Goal: Information Seeking & Learning: Learn about a topic

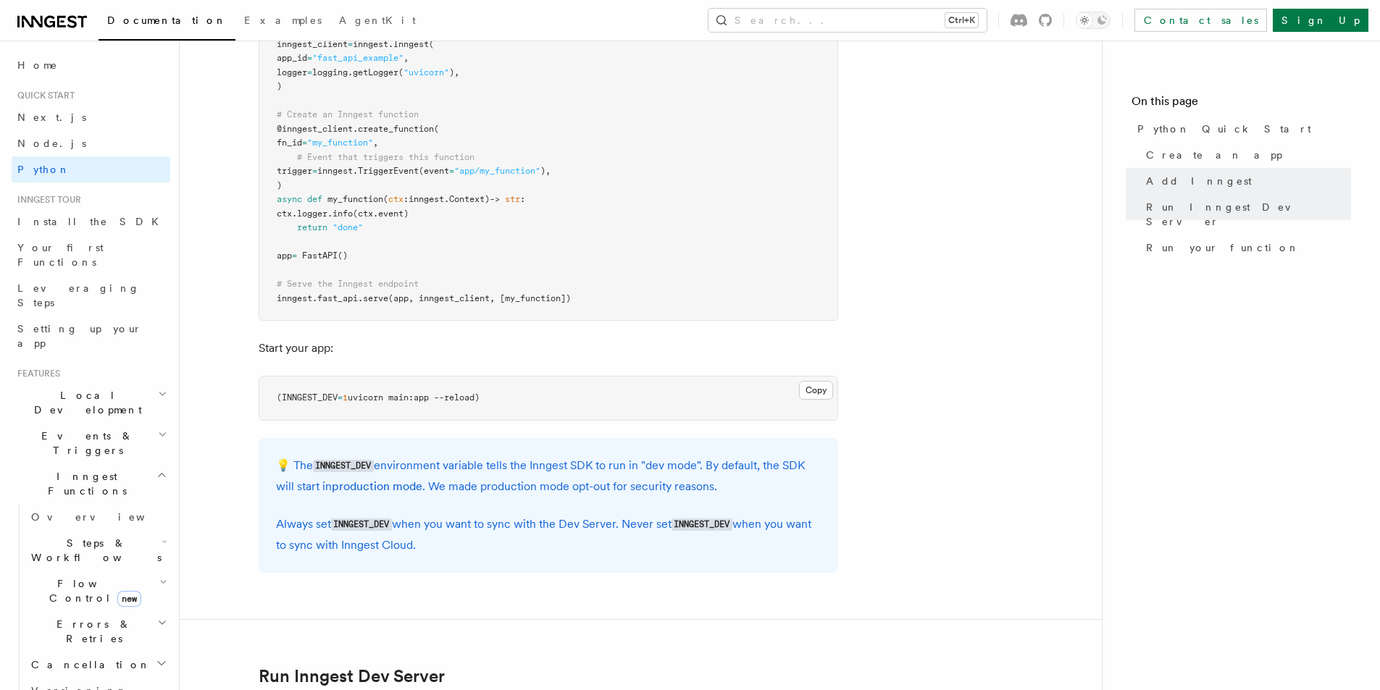
scroll to position [1159, 0]
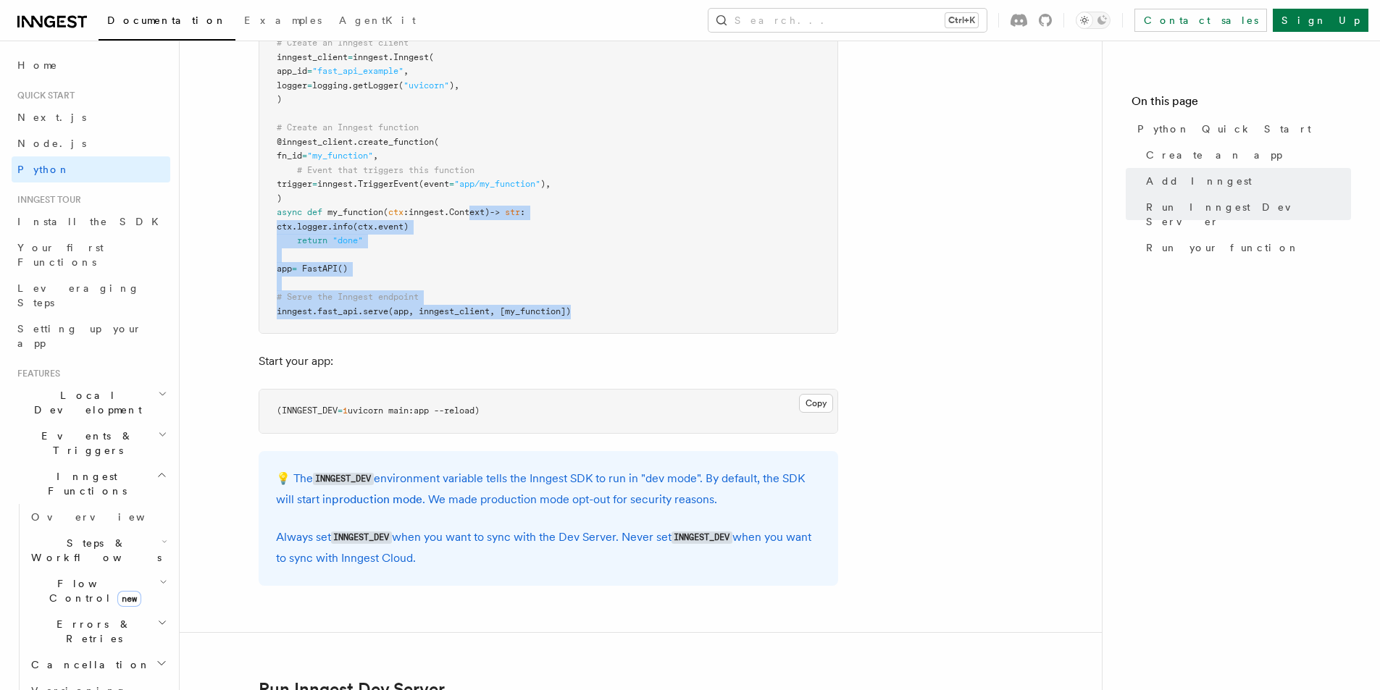
drag, startPoint x: 589, startPoint y: 314, endPoint x: 468, endPoint y: 201, distance: 166.0
click at [468, 201] on pre "import logging from fastapi import FastAPI import inngest import inngest . fast…" at bounding box center [548, 142] width 578 height 382
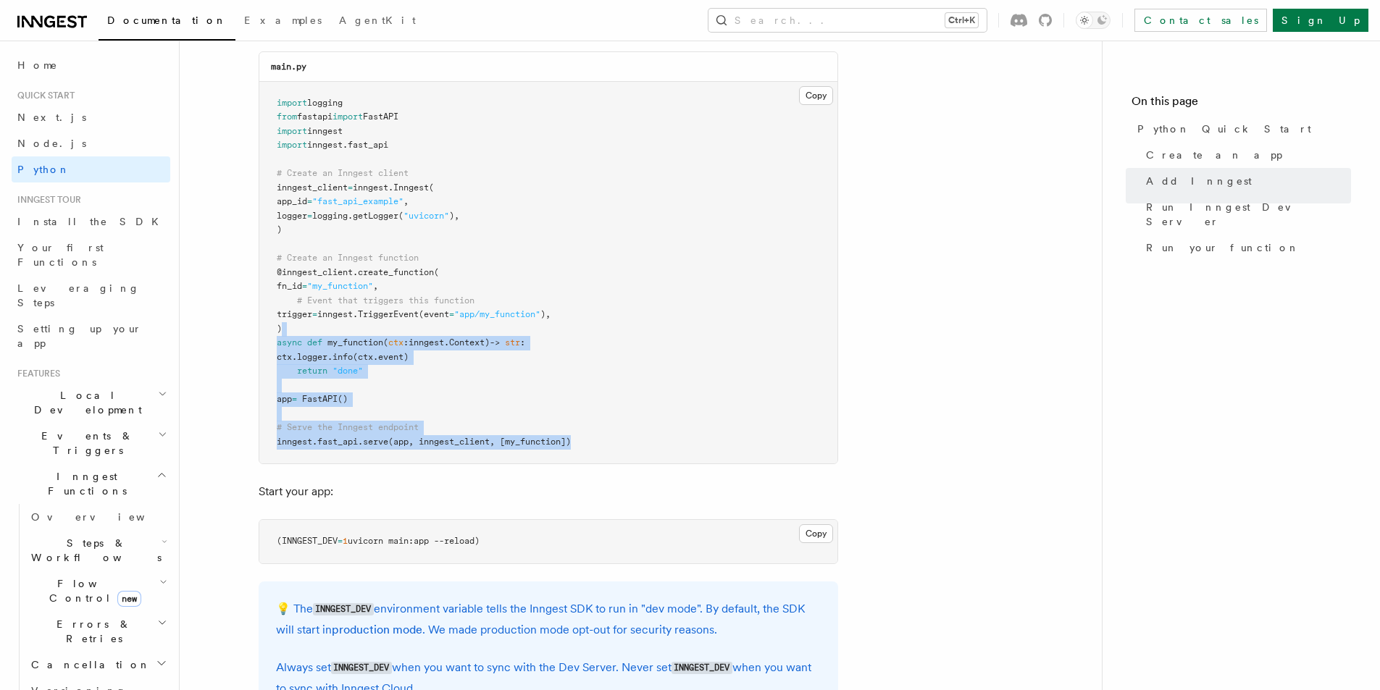
scroll to position [942, 0]
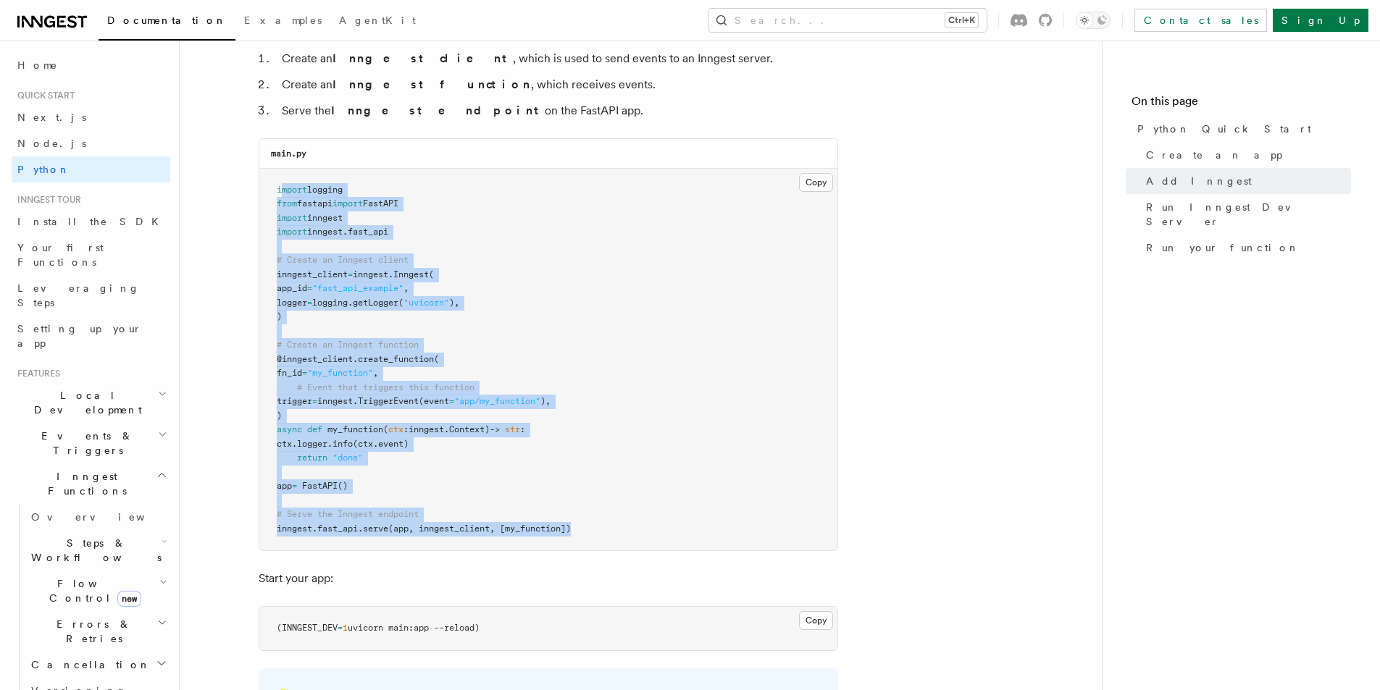
click at [282, 195] on pre "import logging from fastapi import FastAPI import inngest import inngest . fast…" at bounding box center [548, 360] width 578 height 382
click at [277, 195] on pre "import logging from fastapi import FastAPI import inngest import inngest . fast…" at bounding box center [548, 360] width 578 height 382
click at [277, 193] on span "import" at bounding box center [292, 190] width 30 height 10
copy code "import logging from fastapi import FastAPI import inngest import inngest . fast…"
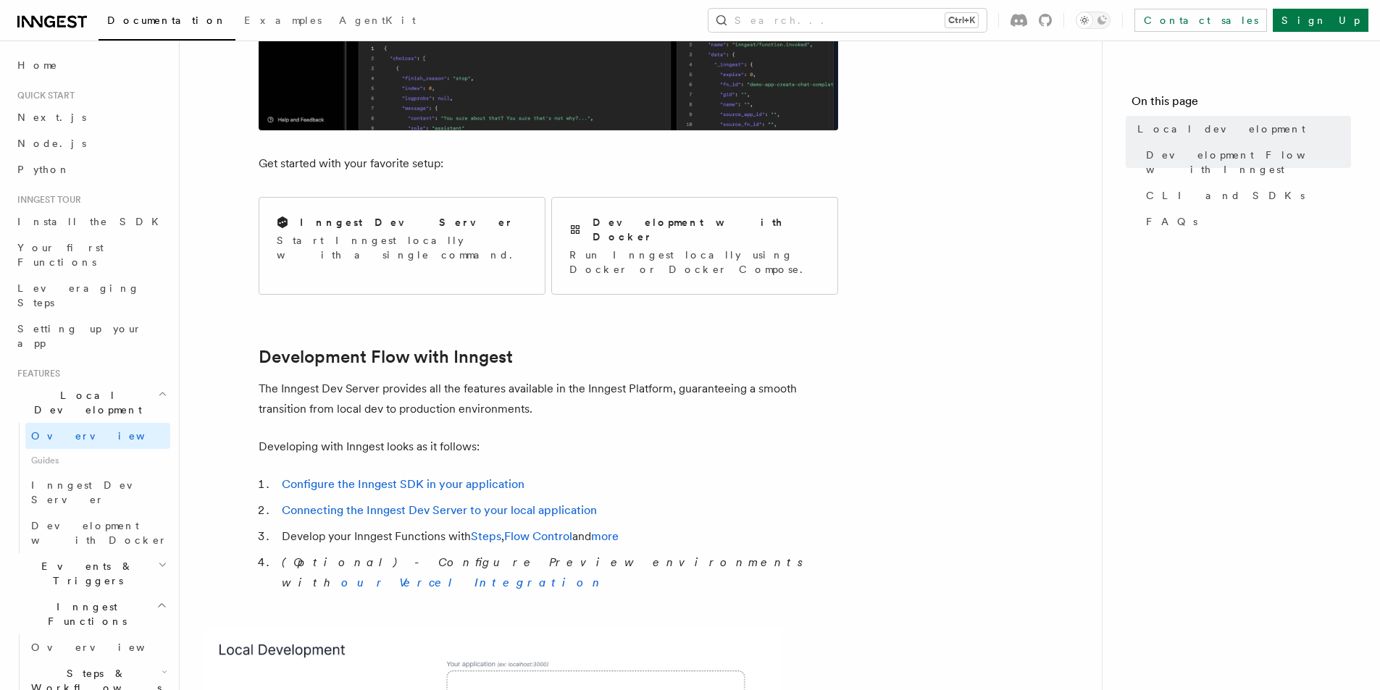
scroll to position [507, 0]
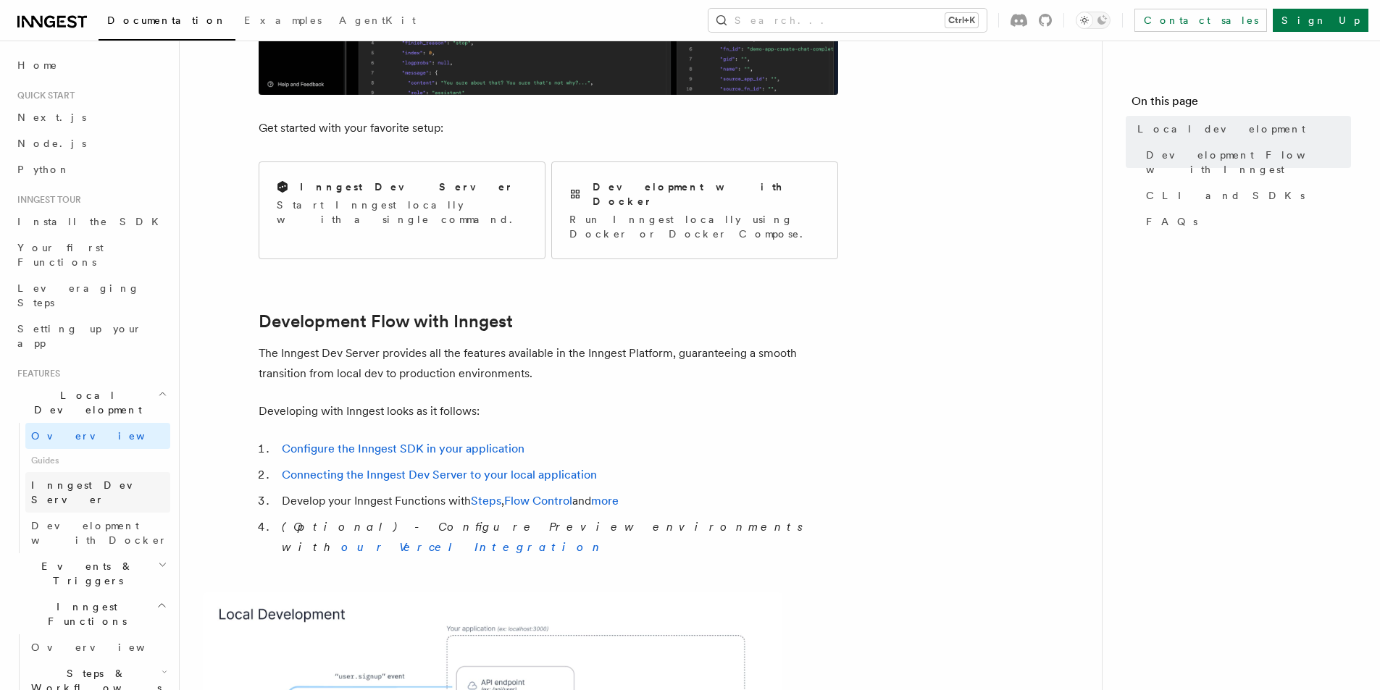
click at [109, 479] on span "Inngest Dev Server" at bounding box center [93, 492] width 124 height 26
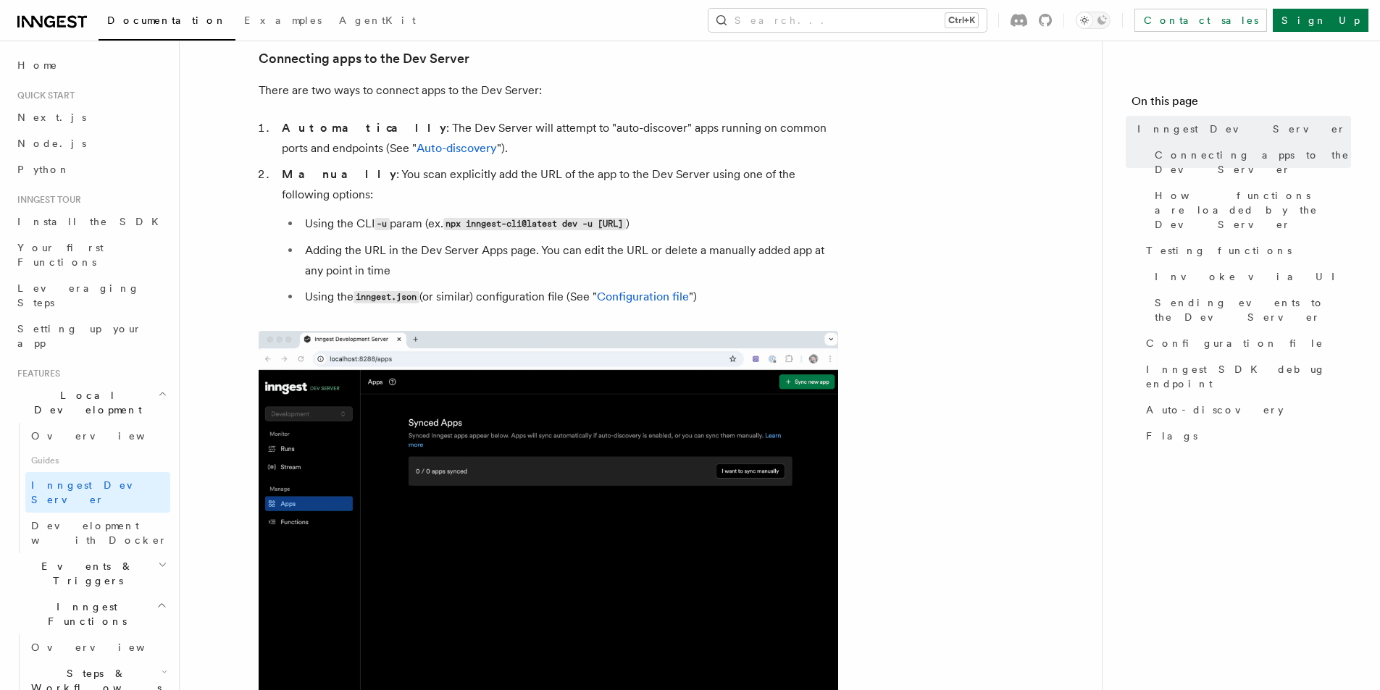
scroll to position [507, 0]
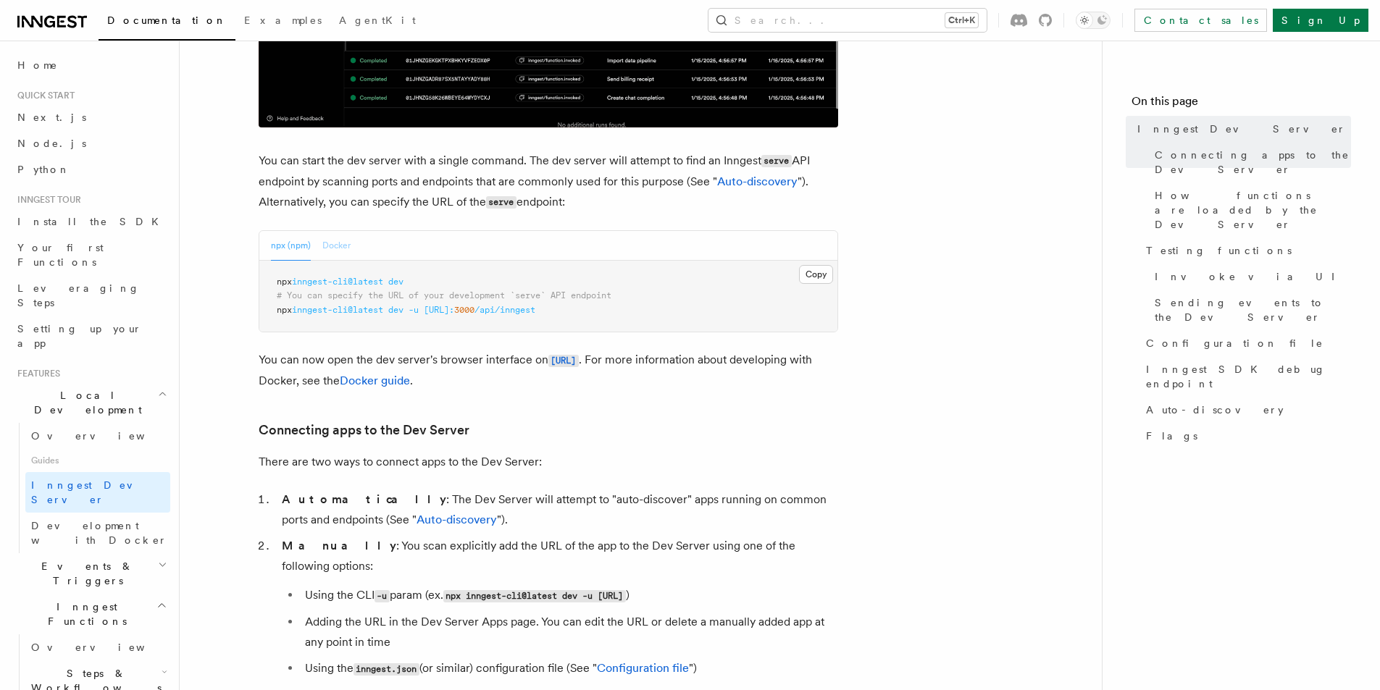
click at [341, 252] on button "Docker" at bounding box center [336, 246] width 28 height 30
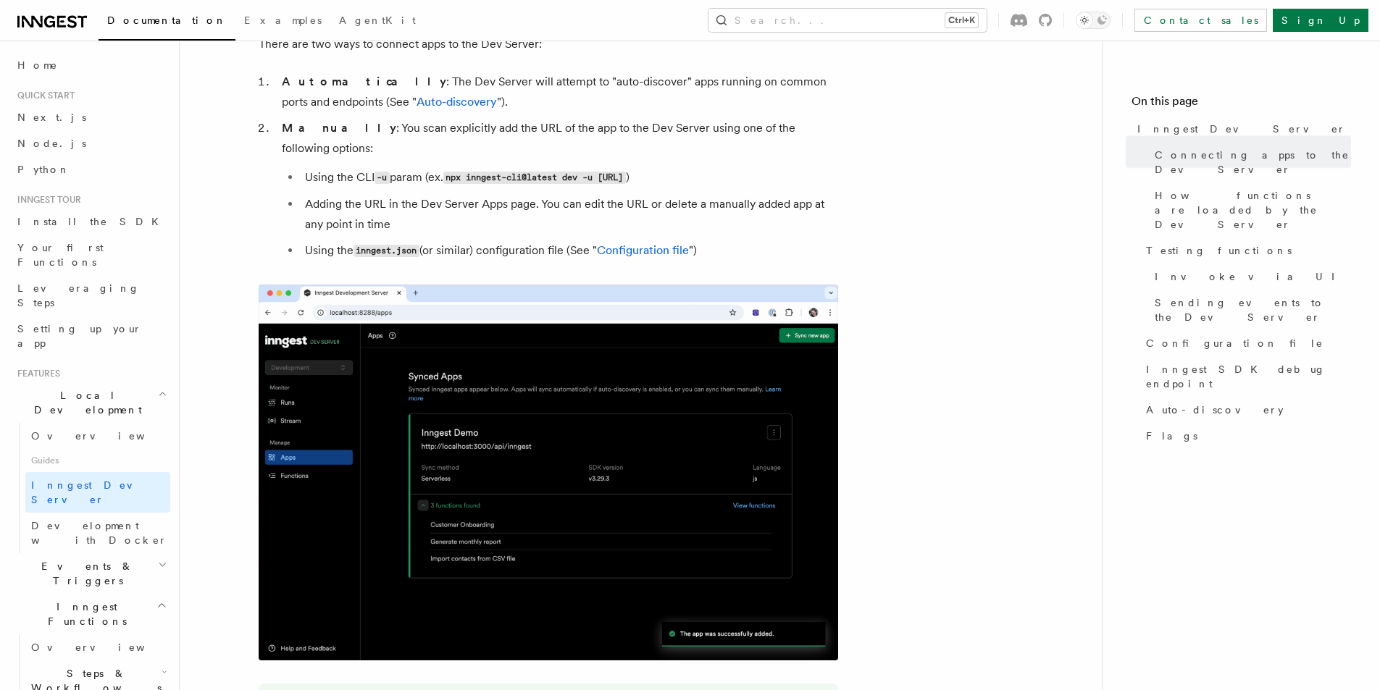
scroll to position [1014, 0]
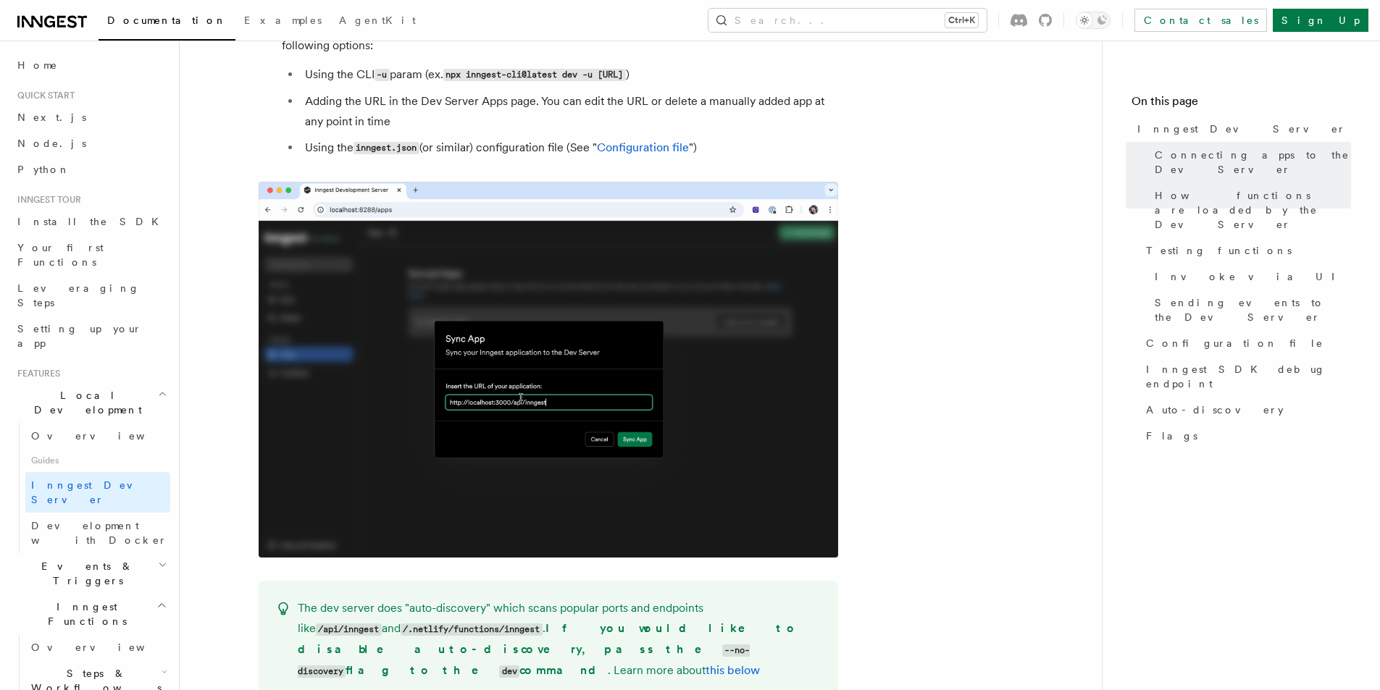
click at [556, 282] on img at bounding box center [548, 370] width 579 height 377
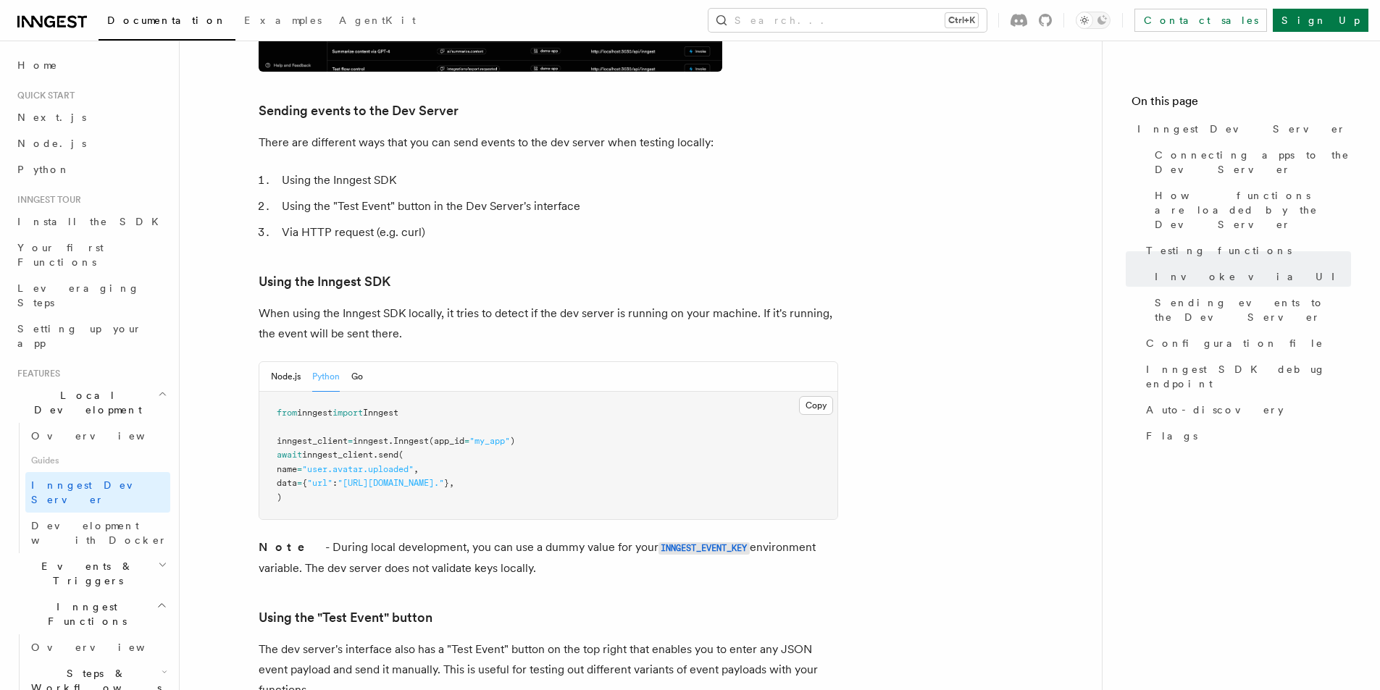
scroll to position [2535, 0]
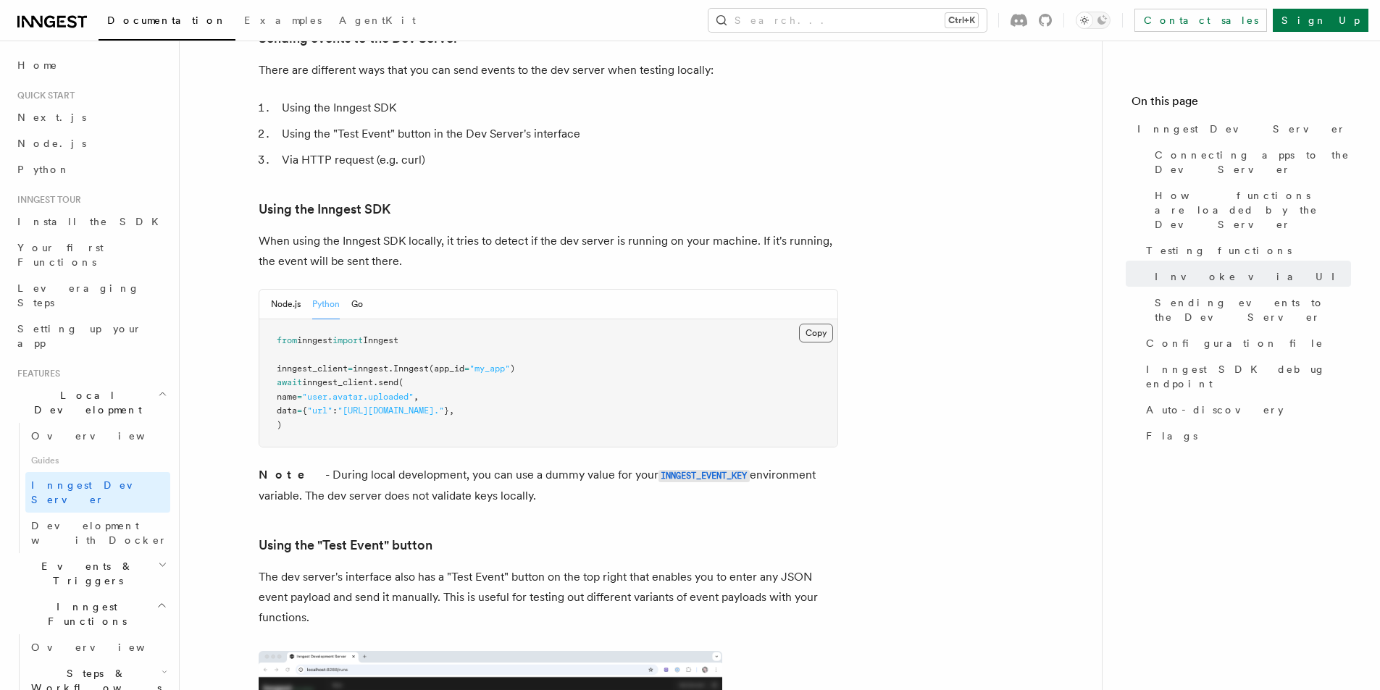
click at [807, 324] on button "Copy Copied" at bounding box center [816, 333] width 34 height 19
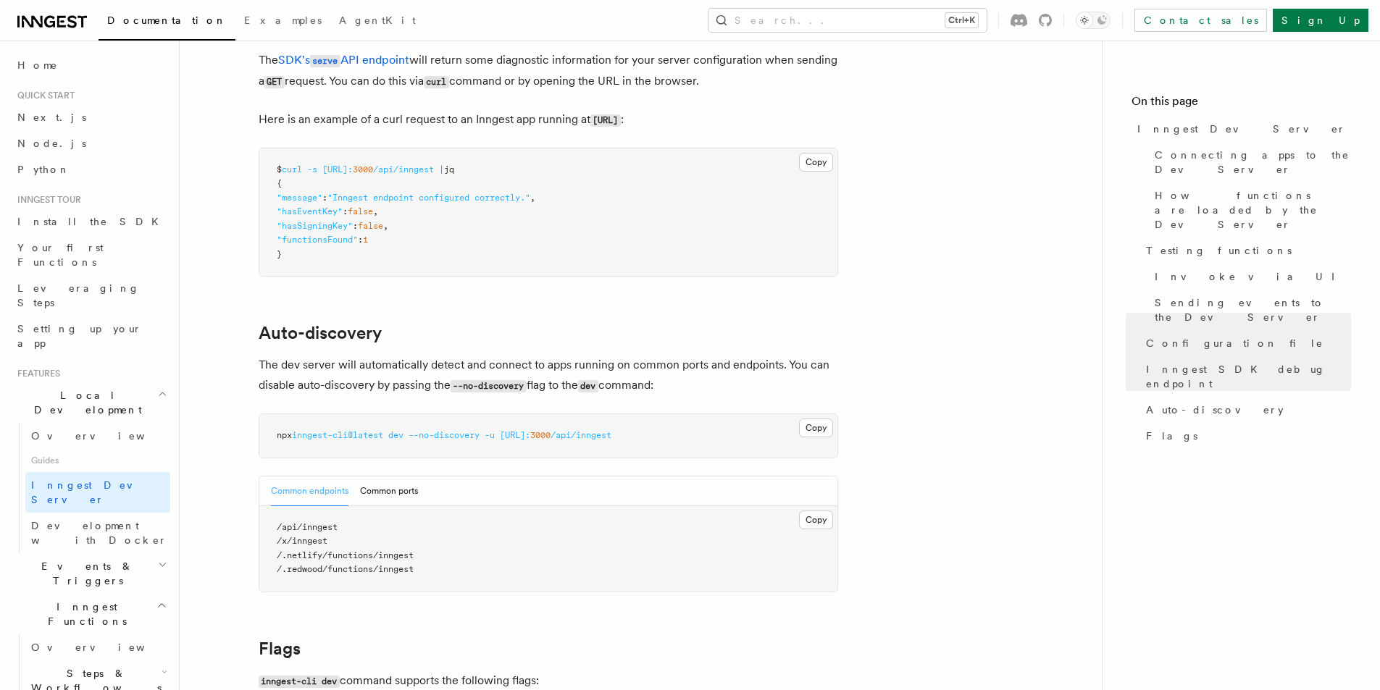
scroll to position [4128, 0]
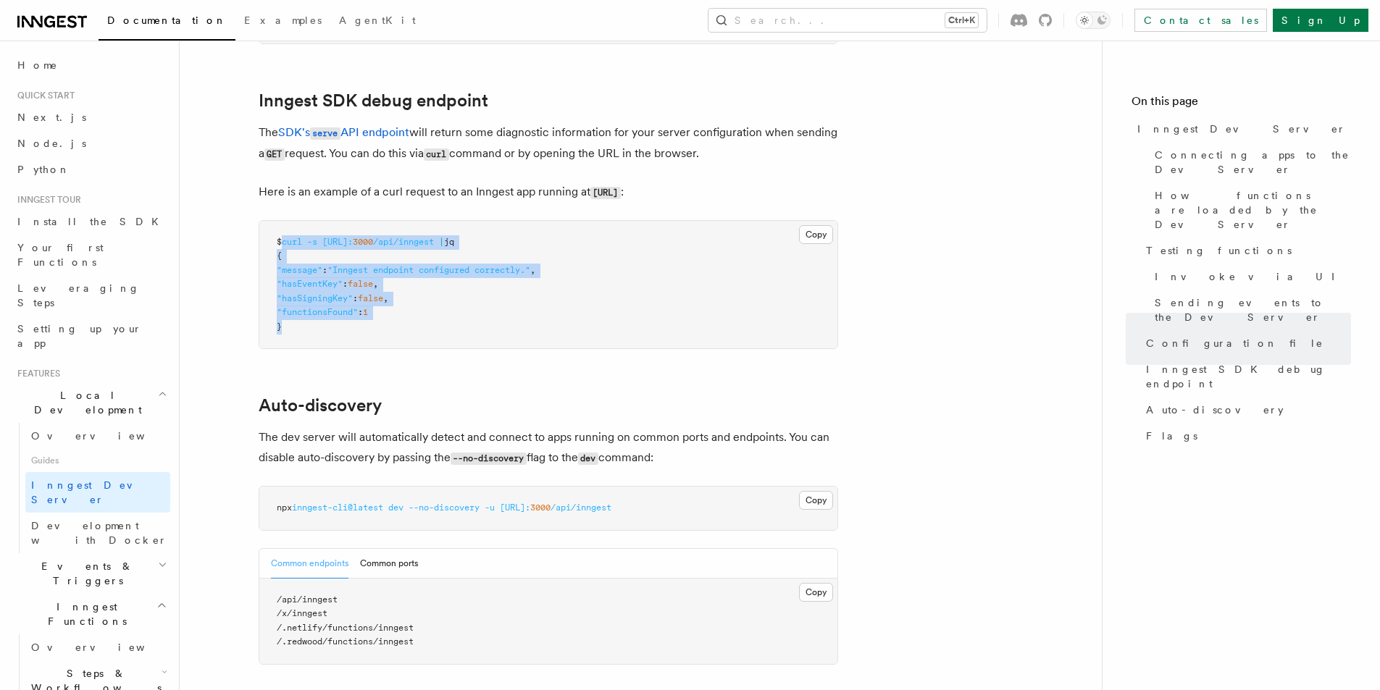
drag, startPoint x: 285, startPoint y: 222, endPoint x: 282, endPoint y: 304, distance: 81.9
click at [282, 304] on pre "$ curl -s http://localhost: 3000 /api/inngest | jq { "message" : "Inngest endpo…" at bounding box center [548, 285] width 578 height 128
copy code "curl -s http://localhost: 3000 /api/inngest | jq { "message" : "Inngest endpoin…"
click at [522, 324] on pre "$ curl -s http://localhost: 3000 /api/inngest | jq { "message" : "Inngest endpo…" at bounding box center [548, 285] width 578 height 128
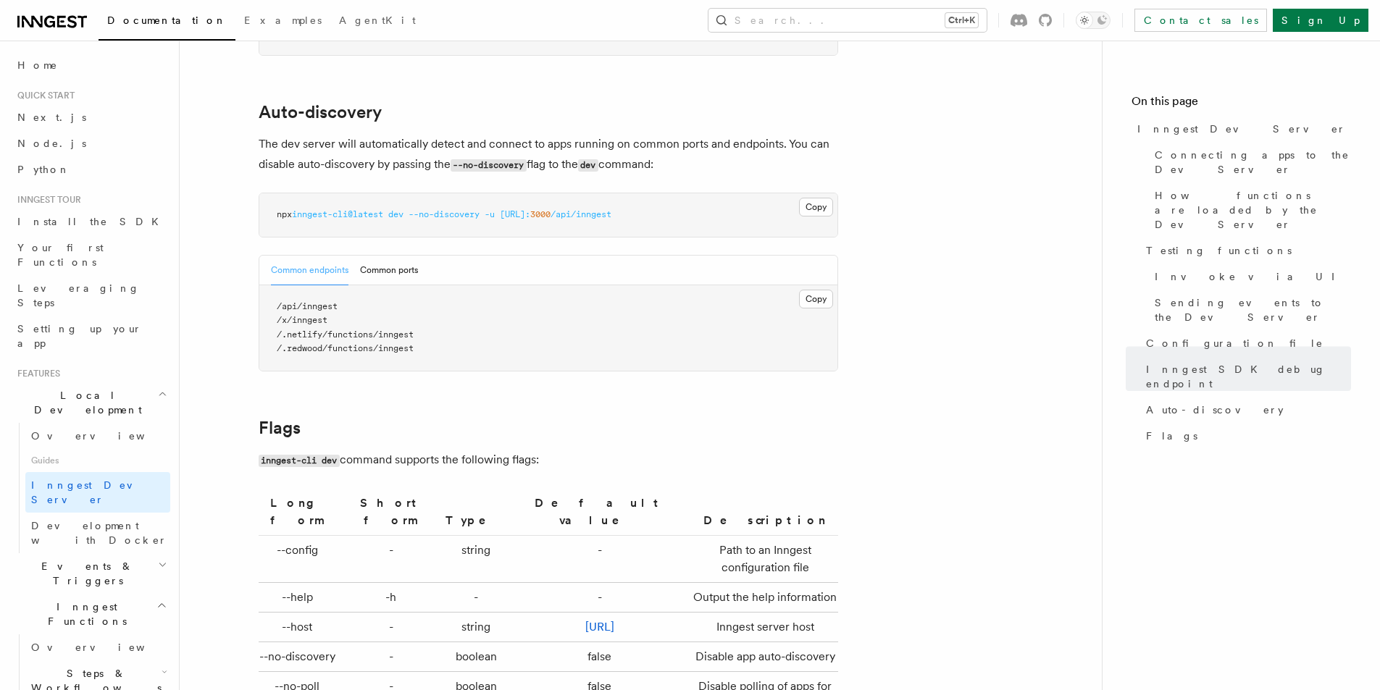
scroll to position [4421, 0]
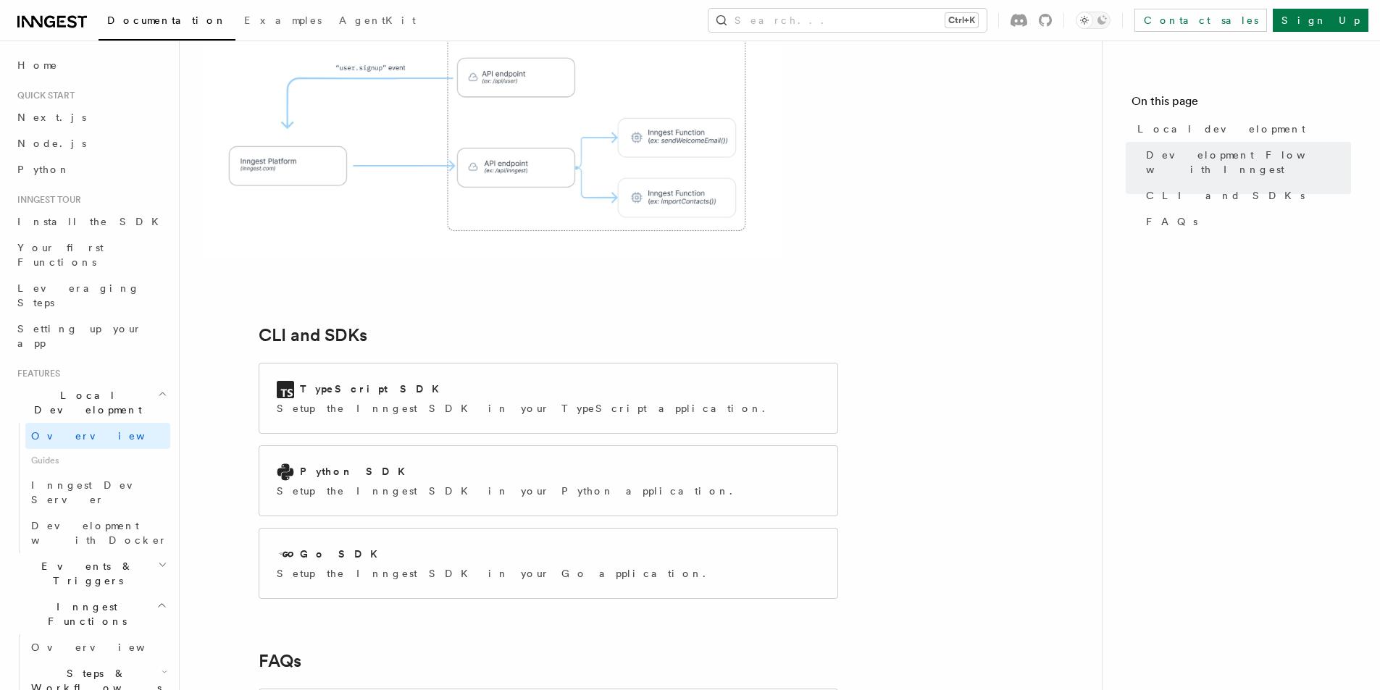
scroll to position [1666, 0]
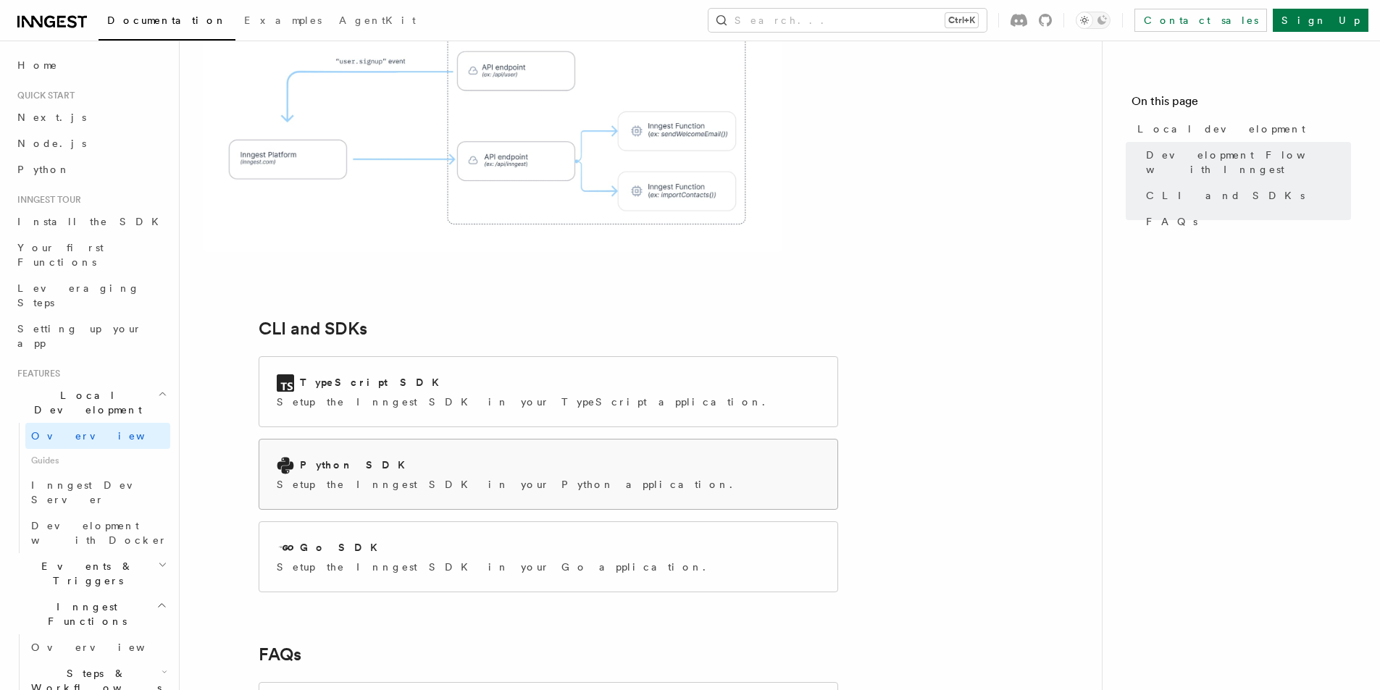
click at [472, 440] on div "Python SDK Setup the Inngest SDK in your Python application." at bounding box center [548, 475] width 578 height 70
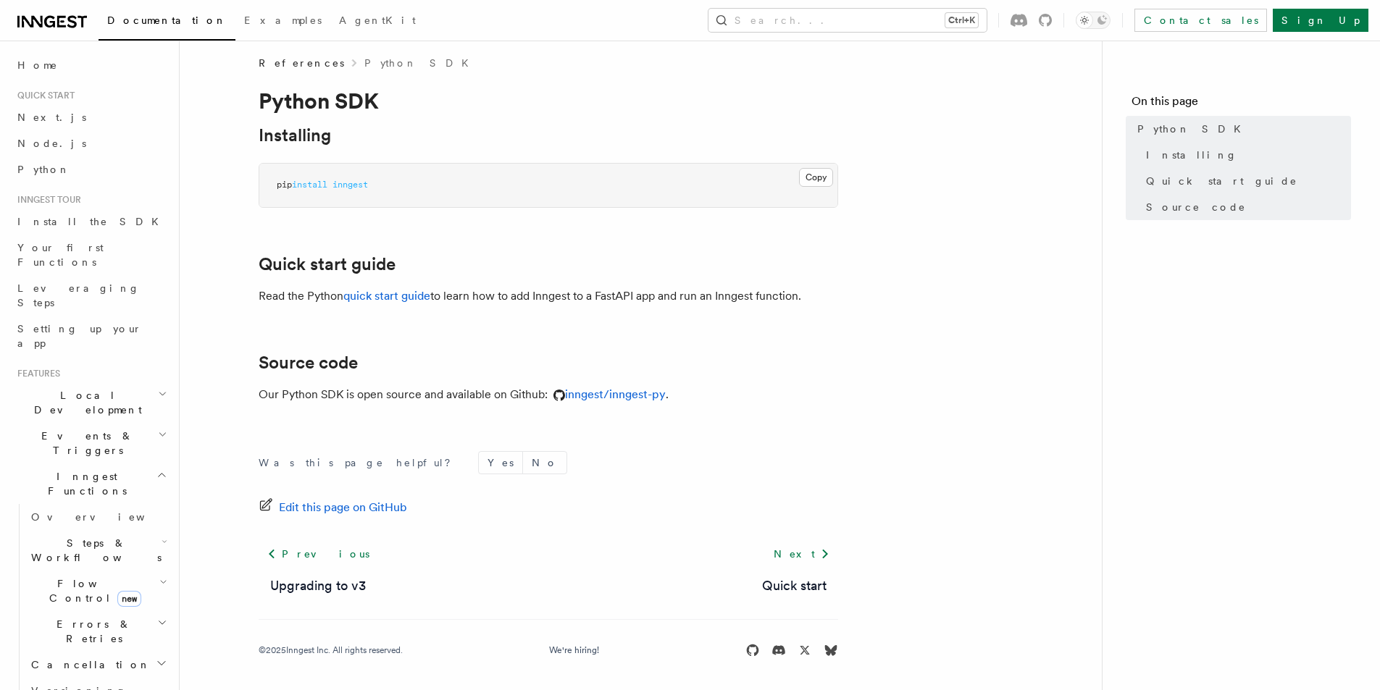
scroll to position [10, 0]
click at [812, 557] on link "Next" at bounding box center [801, 552] width 73 height 26
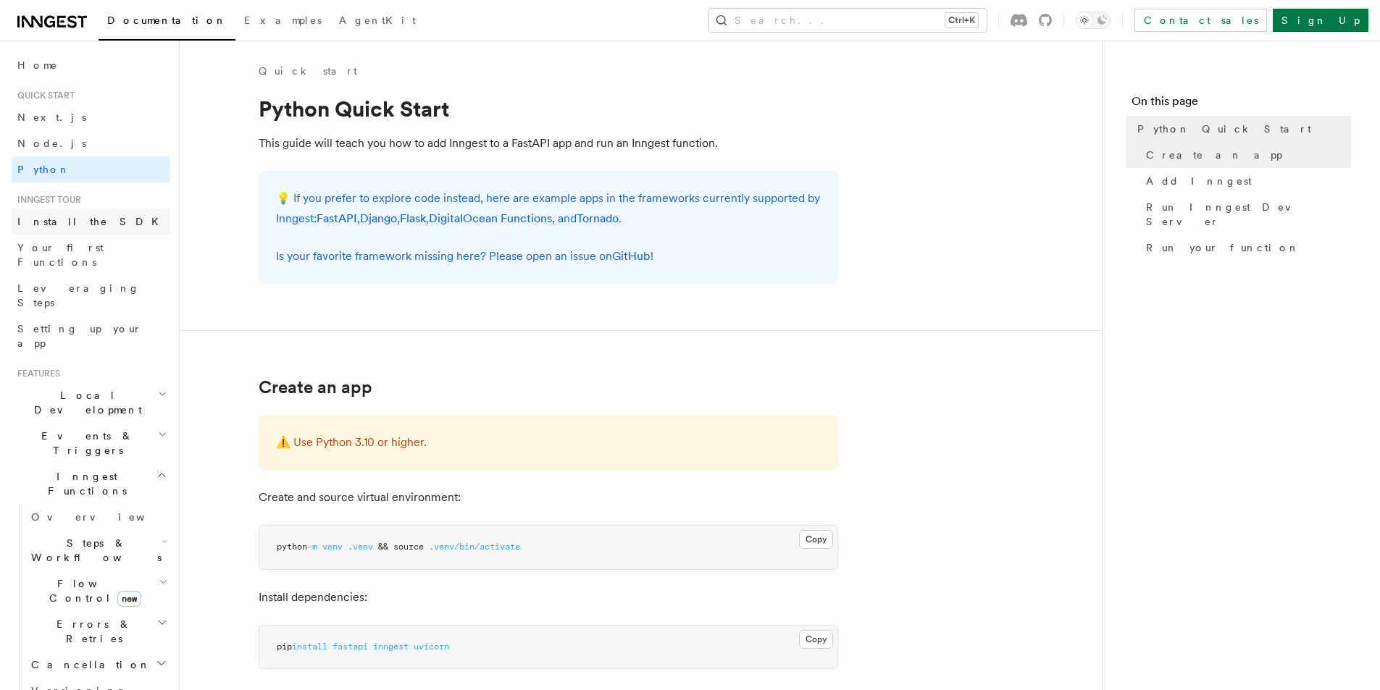
click at [59, 225] on span "Install the SDK" at bounding box center [92, 222] width 150 height 12
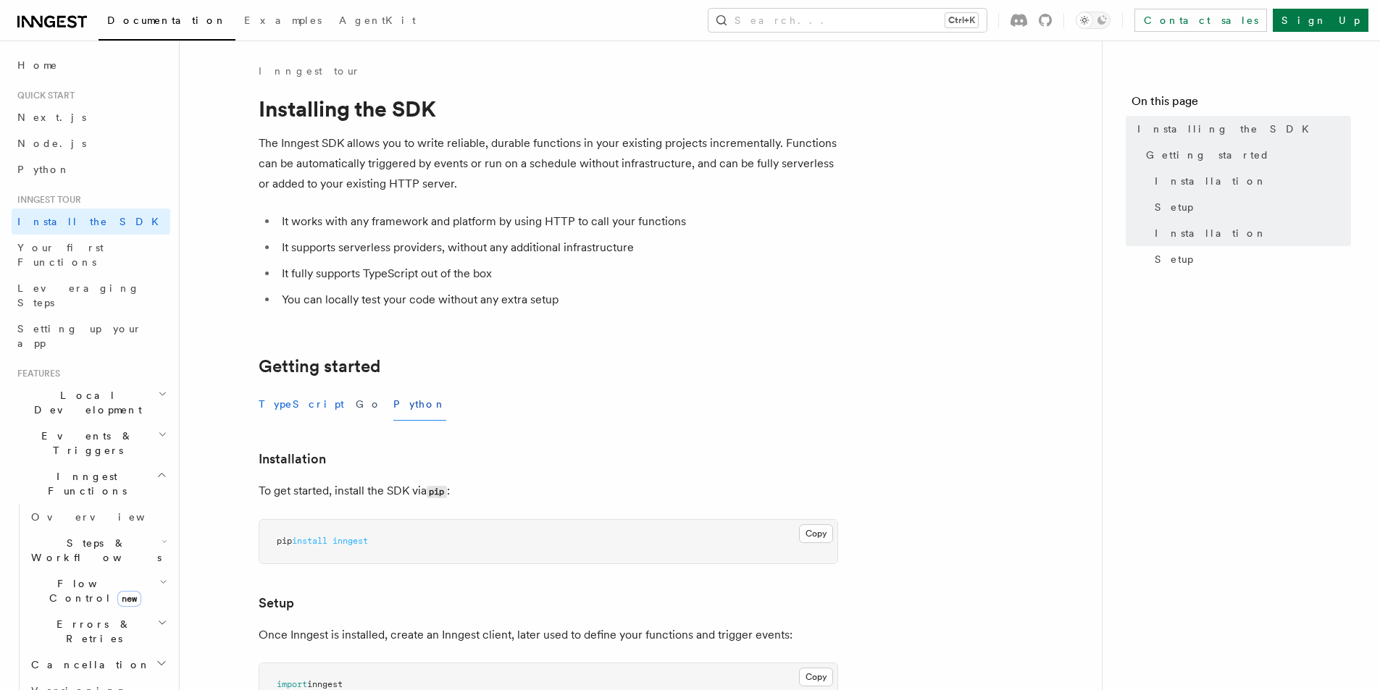
click at [295, 407] on button "TypeScript" at bounding box center [301, 404] width 85 height 33
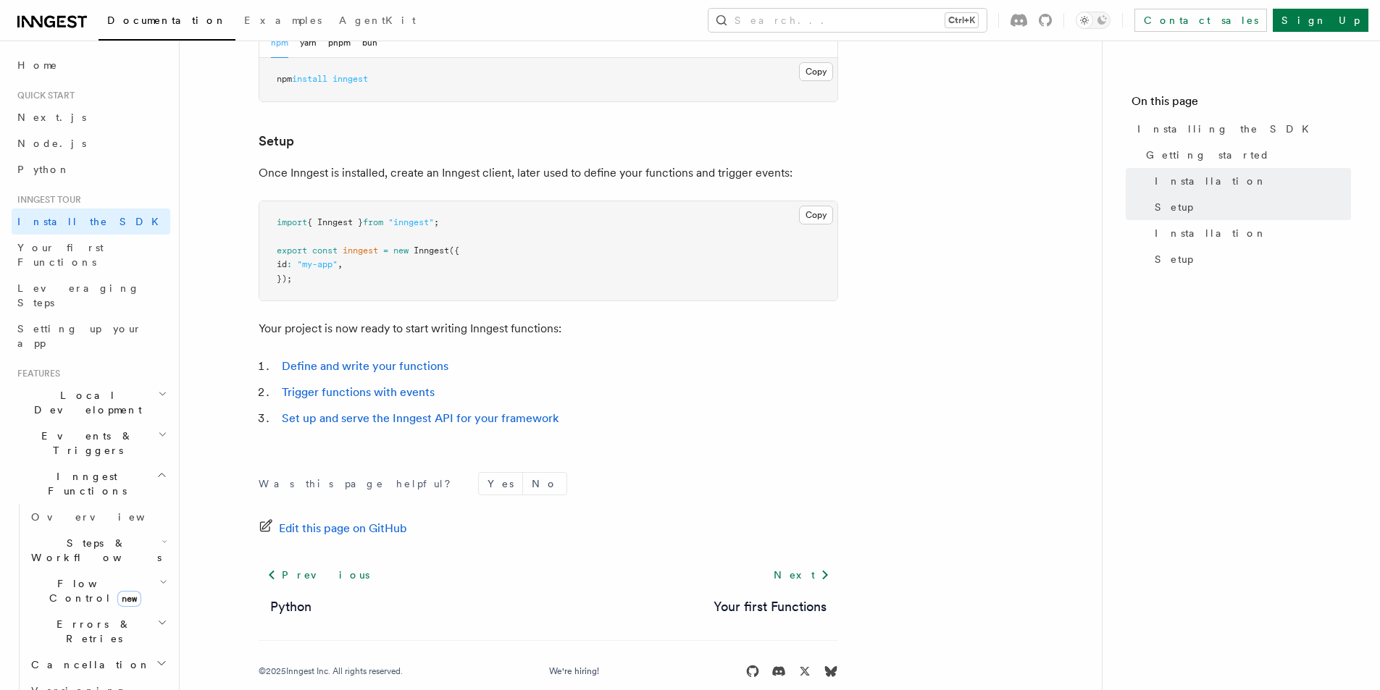
scroll to position [514, 0]
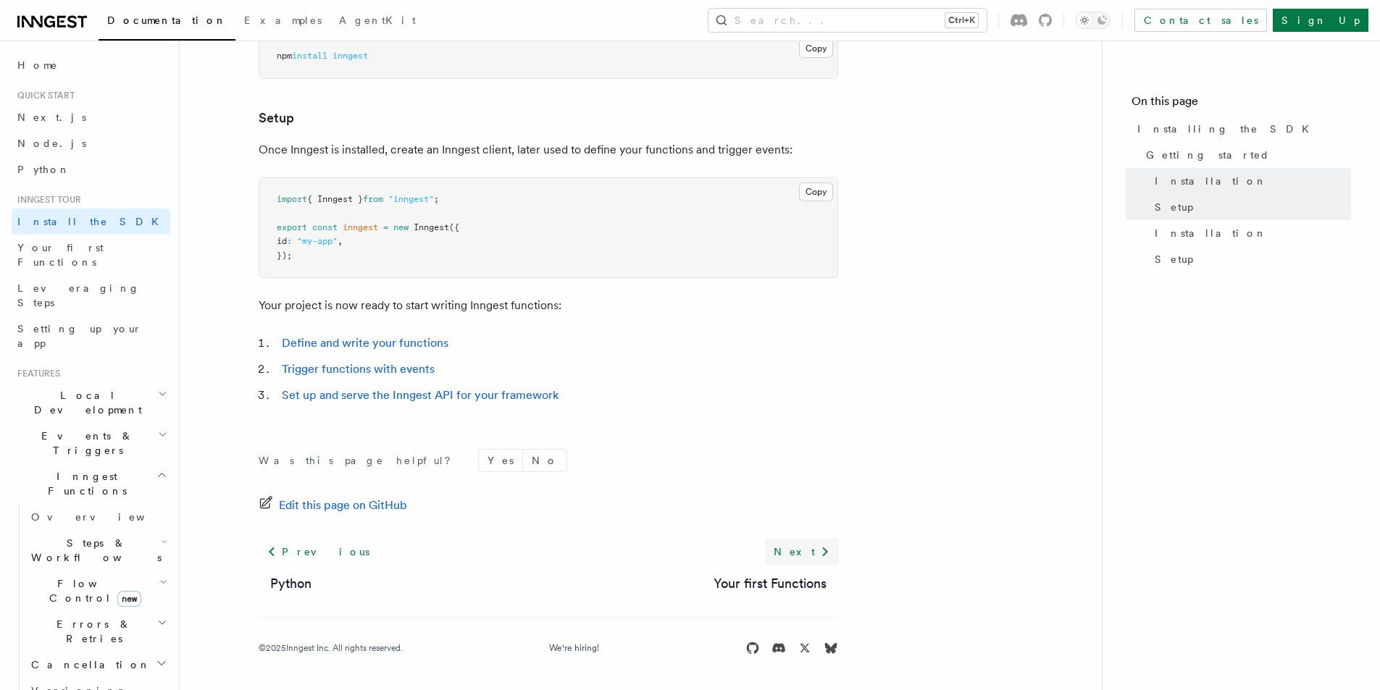
click at [800, 542] on link "Next" at bounding box center [801, 552] width 73 height 26
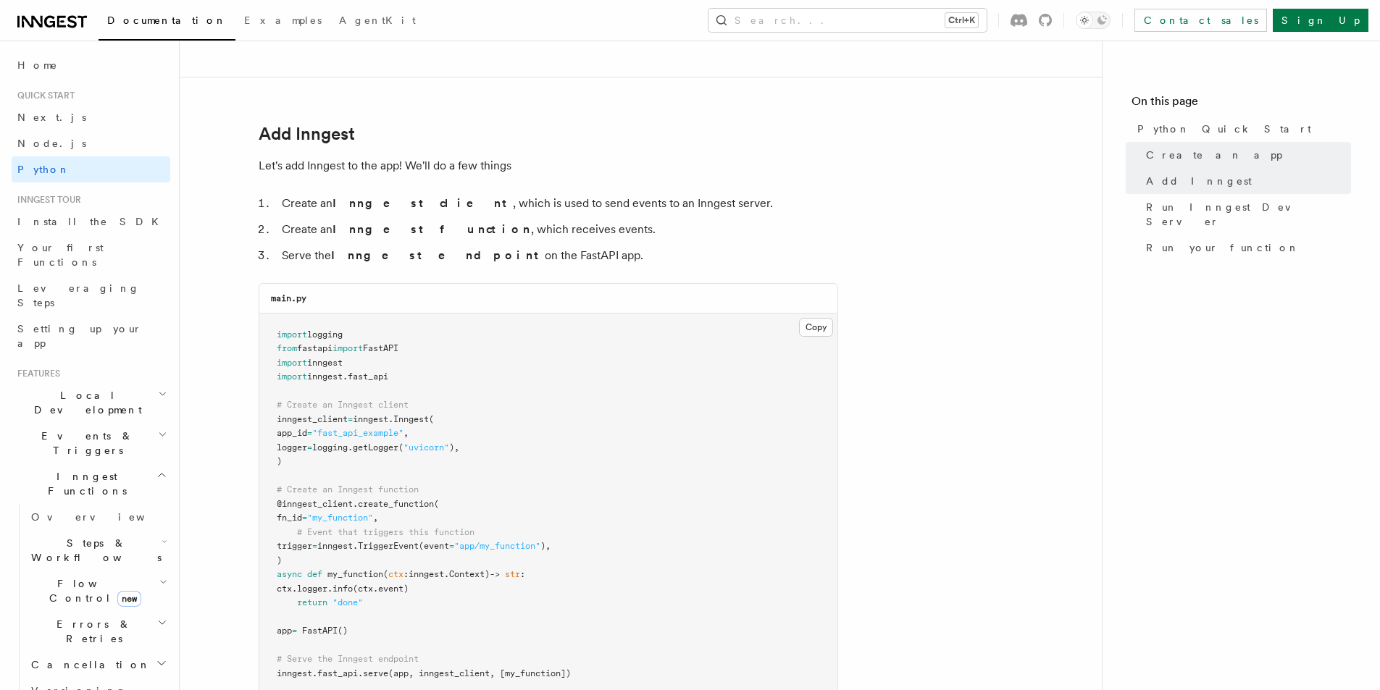
scroll to position [942, 0]
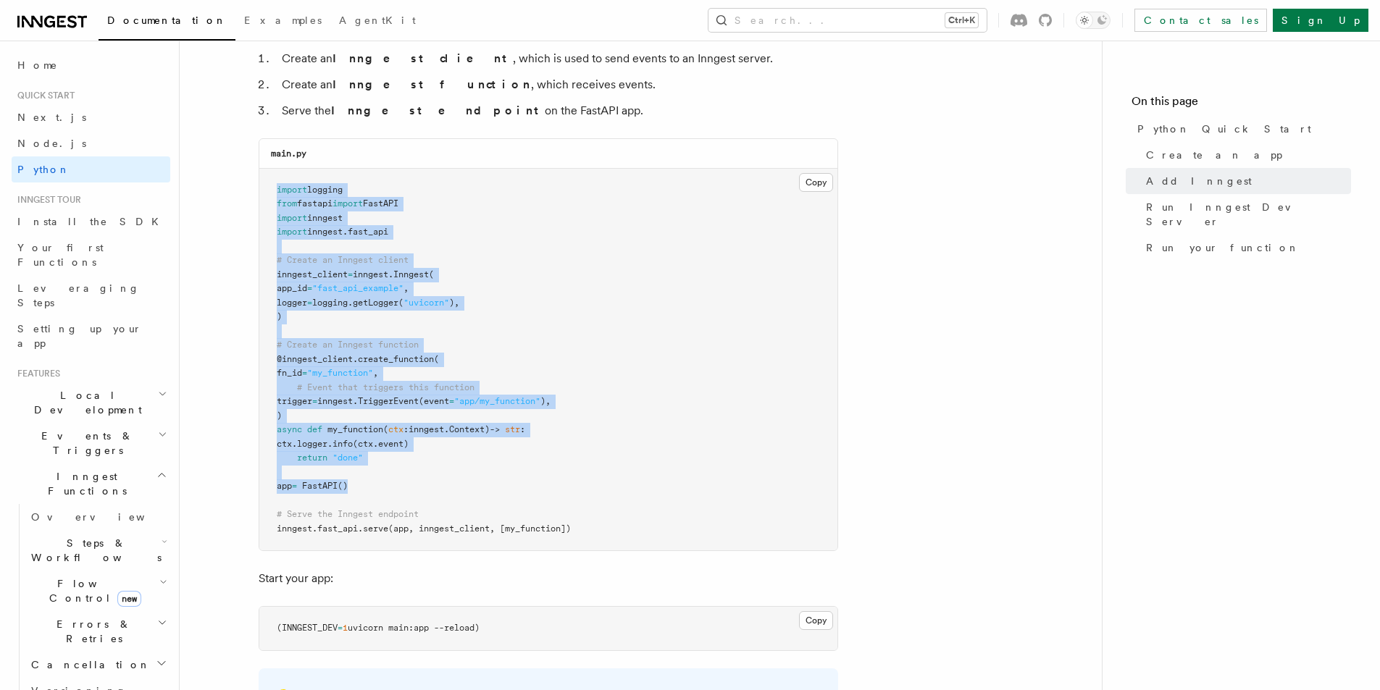
drag, startPoint x: 277, startPoint y: 195, endPoint x: 357, endPoint y: 482, distance: 298.4
click at [357, 482] on pre "import logging from fastapi import FastAPI import inngest import inngest . fast…" at bounding box center [548, 360] width 578 height 382
click at [585, 532] on pre "import logging from fastapi import FastAPI import inngest import inngest . fast…" at bounding box center [548, 360] width 578 height 382
copy code "import logging from fastapi import FastAPI import inngest import inngest . fast…"
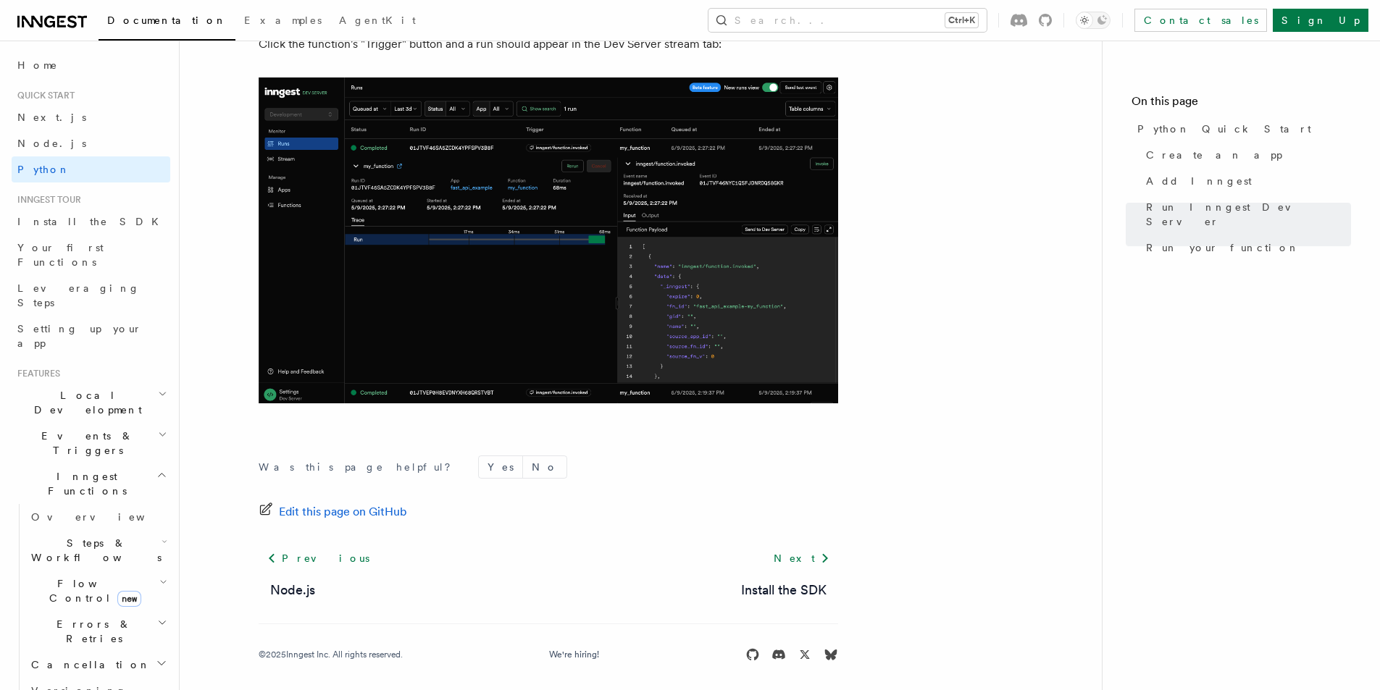
scroll to position [2972, 0]
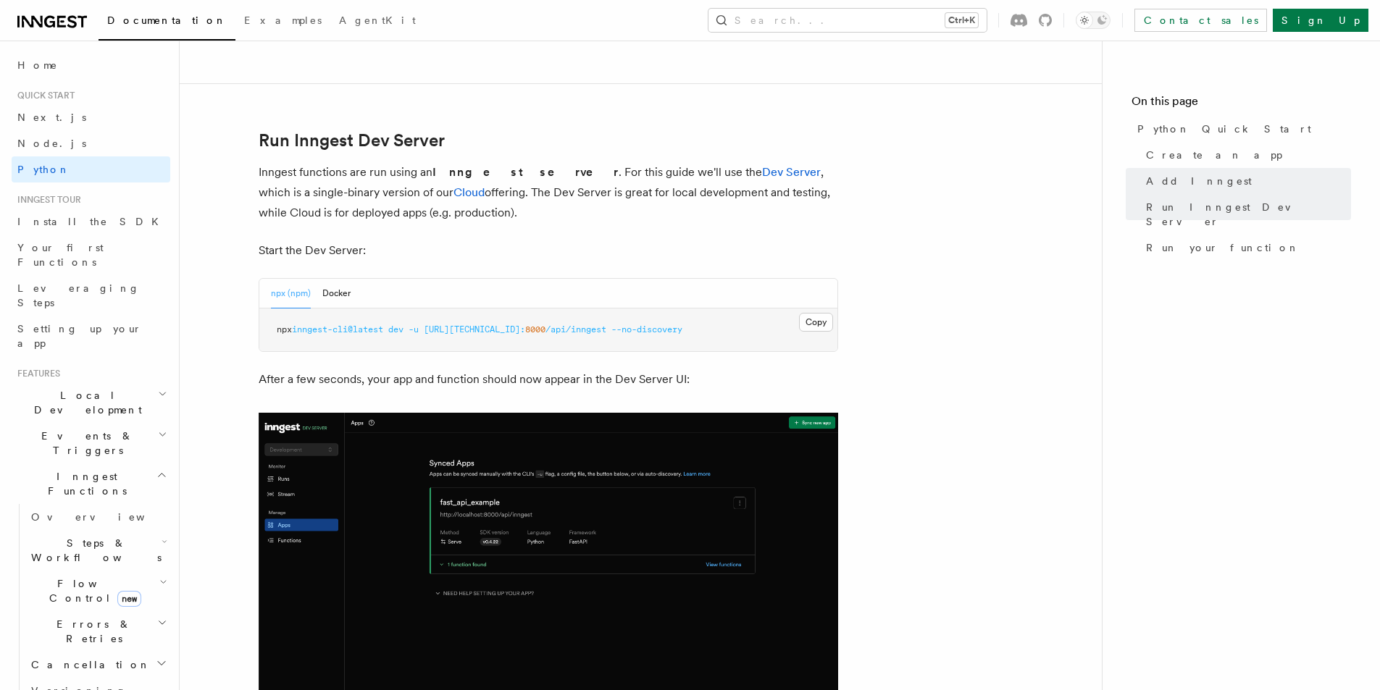
scroll to position [1738, 0]
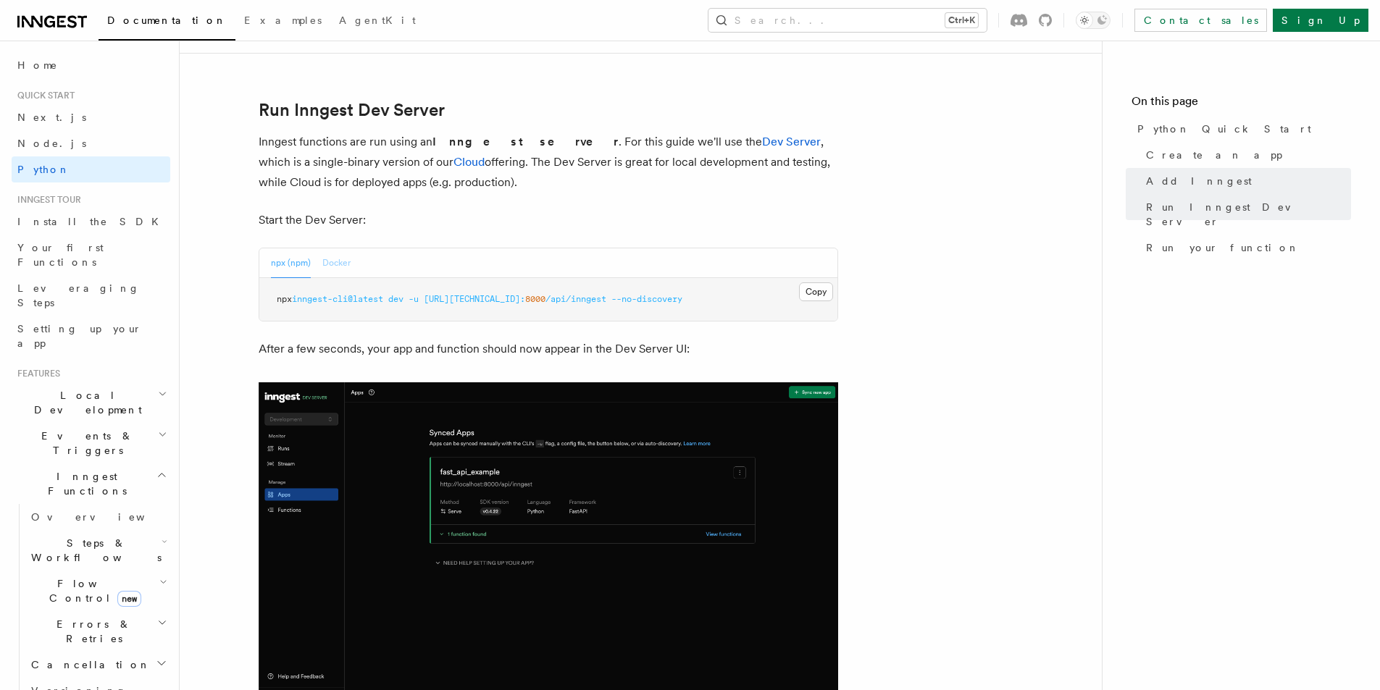
click at [335, 269] on button "Docker" at bounding box center [336, 263] width 28 height 30
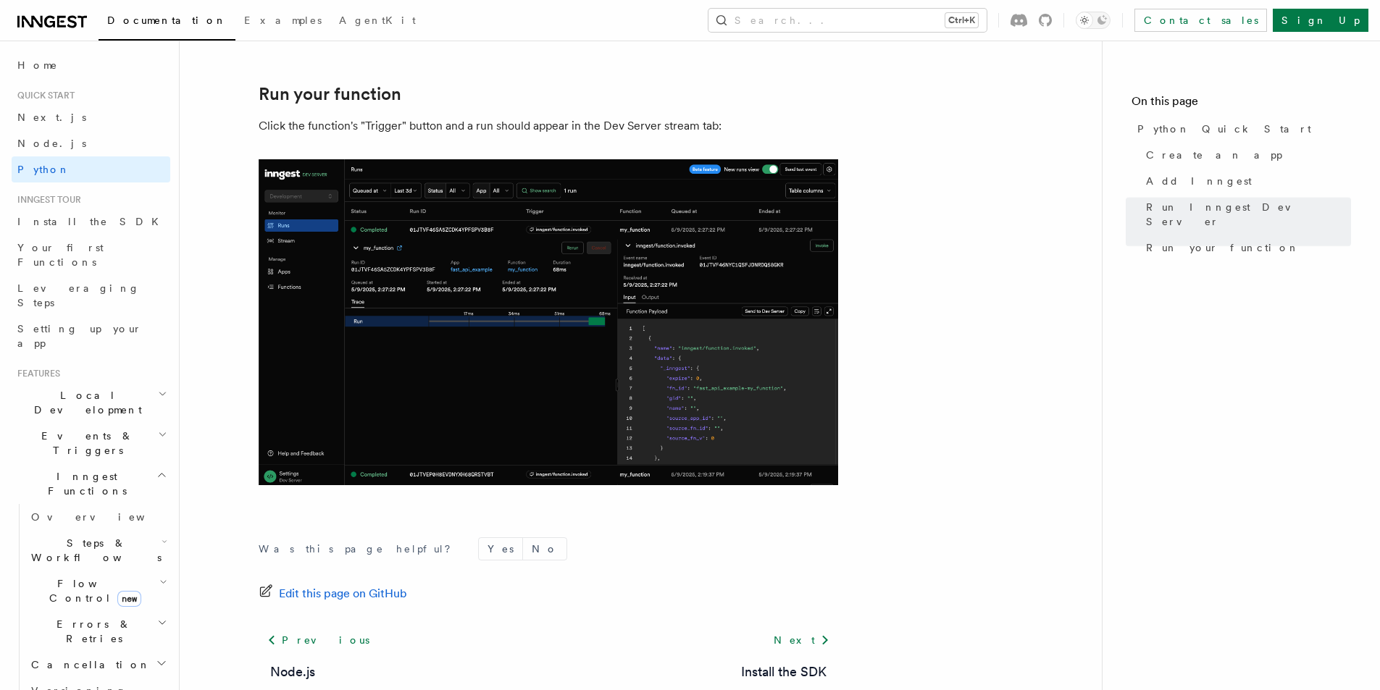
scroll to position [2986, 0]
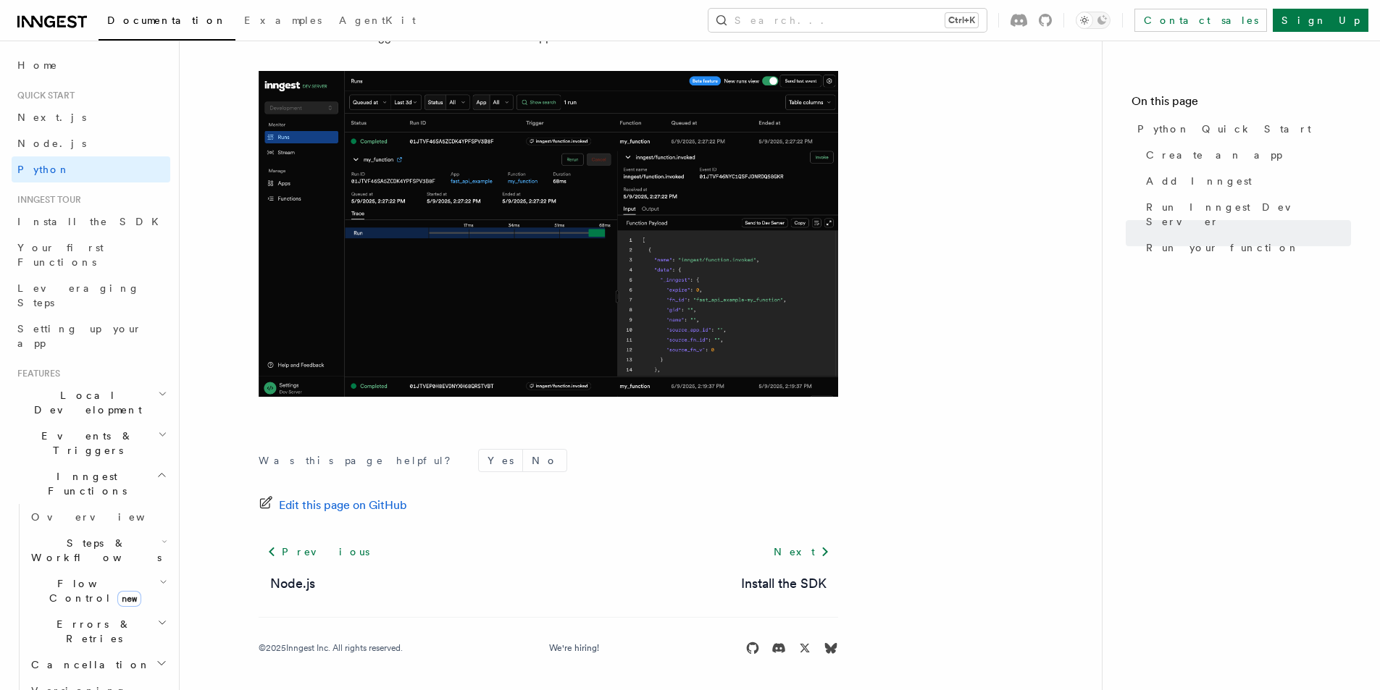
click at [806, 565] on div "Next Install the SDK" at bounding box center [783, 566] width 109 height 55
click at [806, 558] on link "Next" at bounding box center [801, 552] width 73 height 26
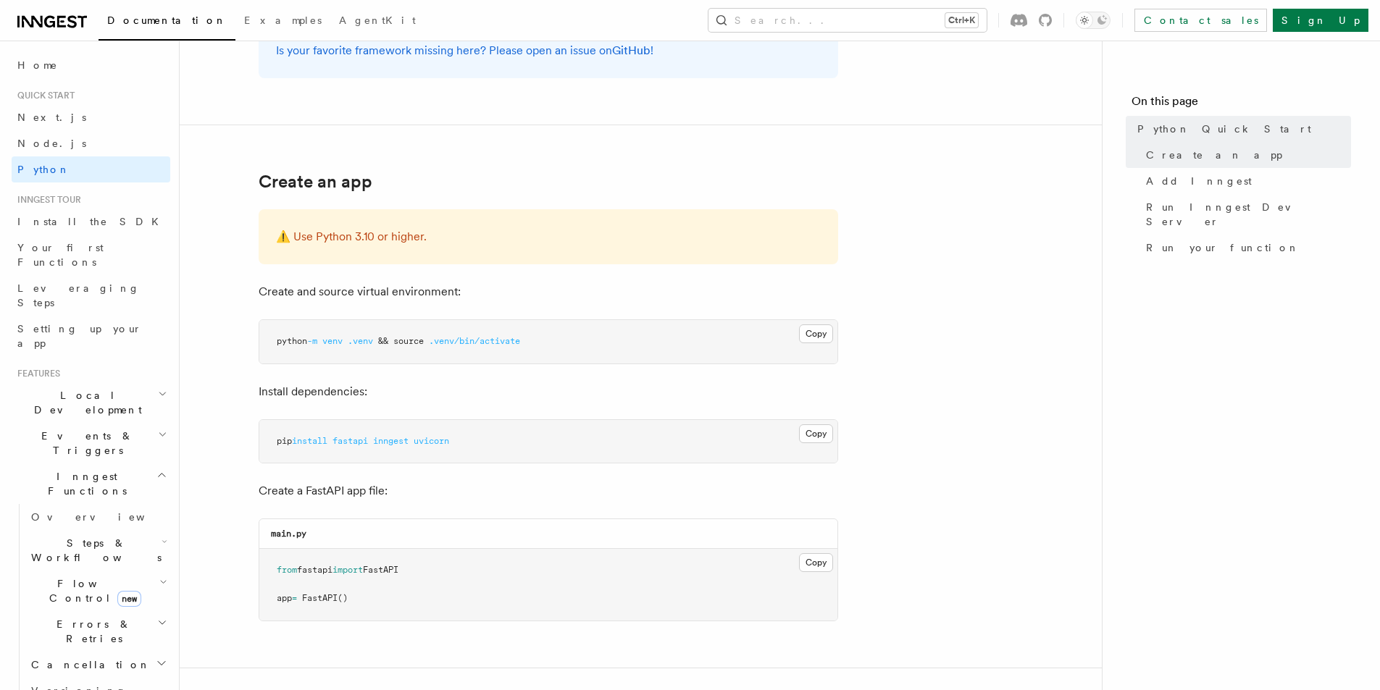
scroll to position [290, 0]
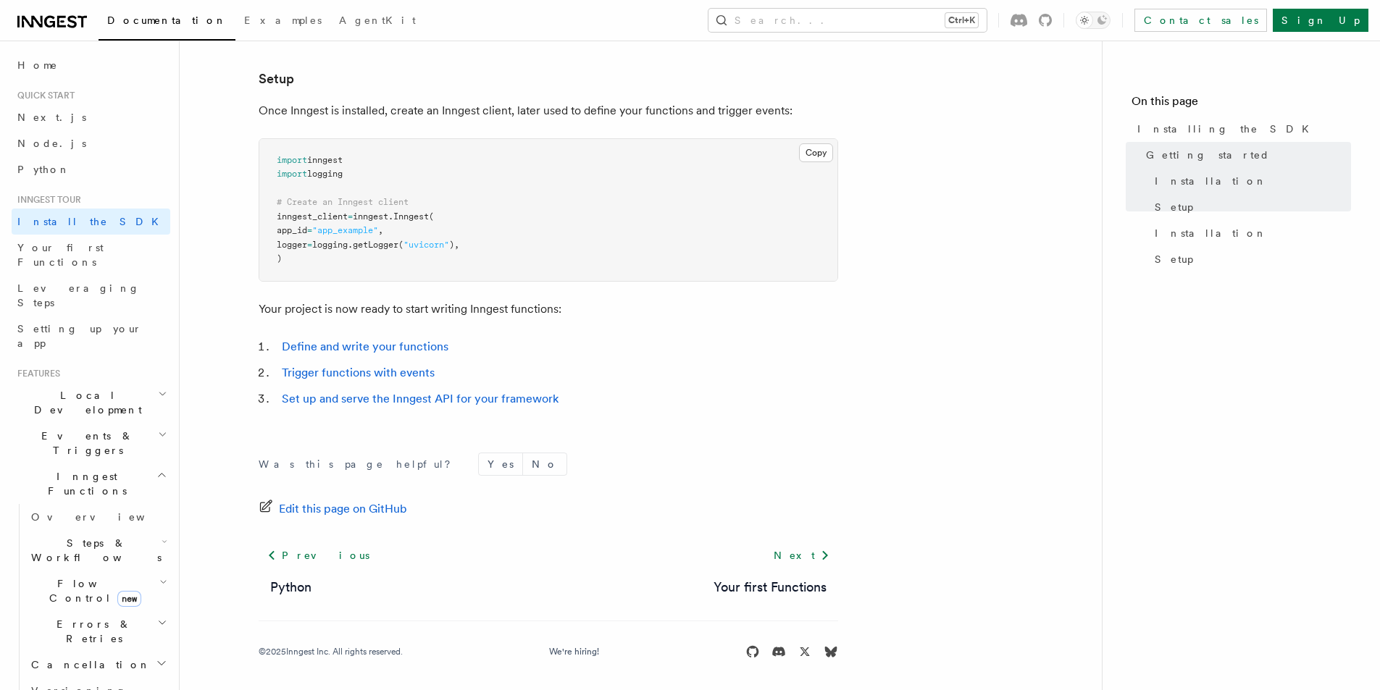
scroll to position [528, 0]
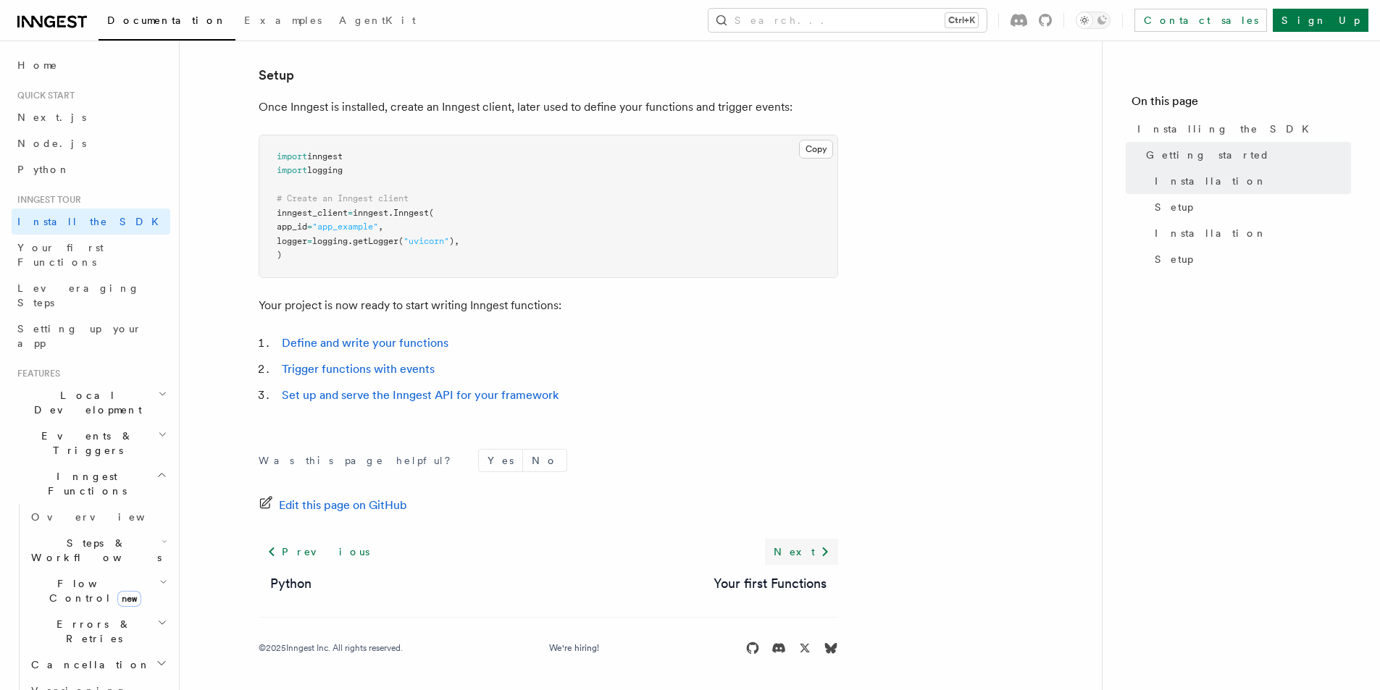
click at [808, 556] on link "Next" at bounding box center [801, 552] width 73 height 26
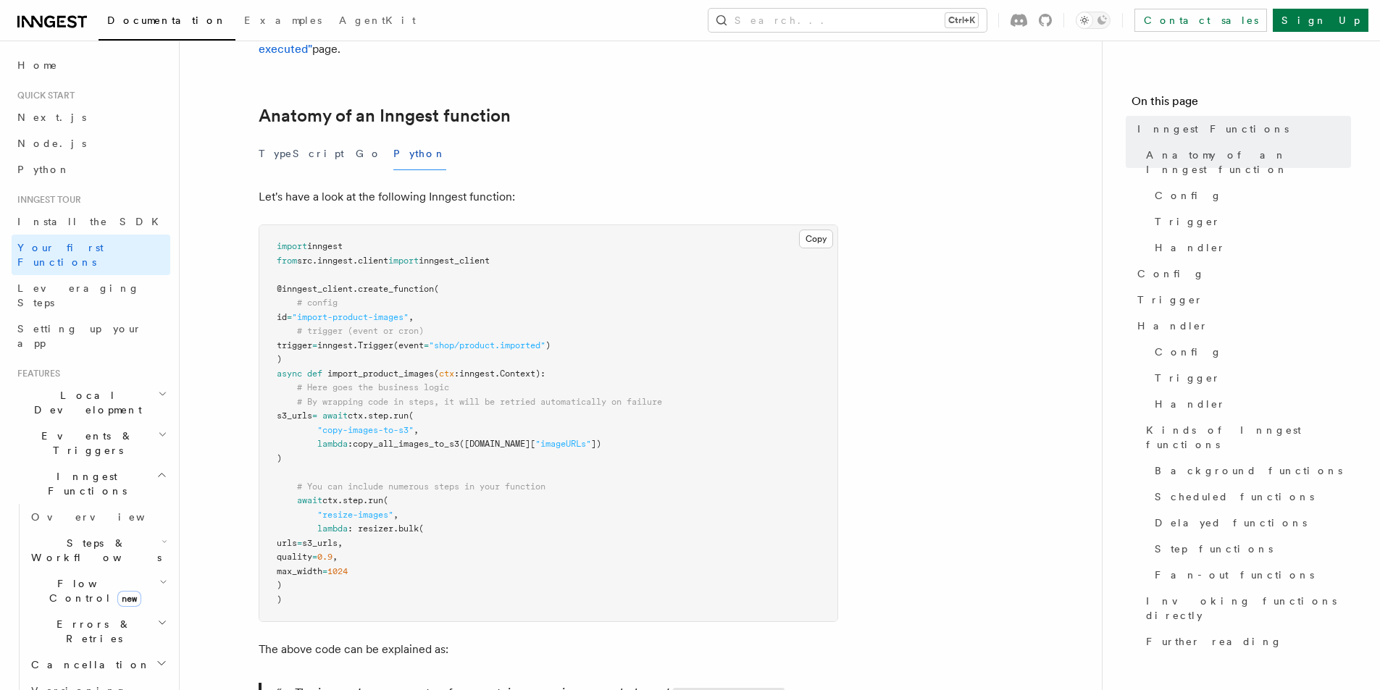
scroll to position [217, 0]
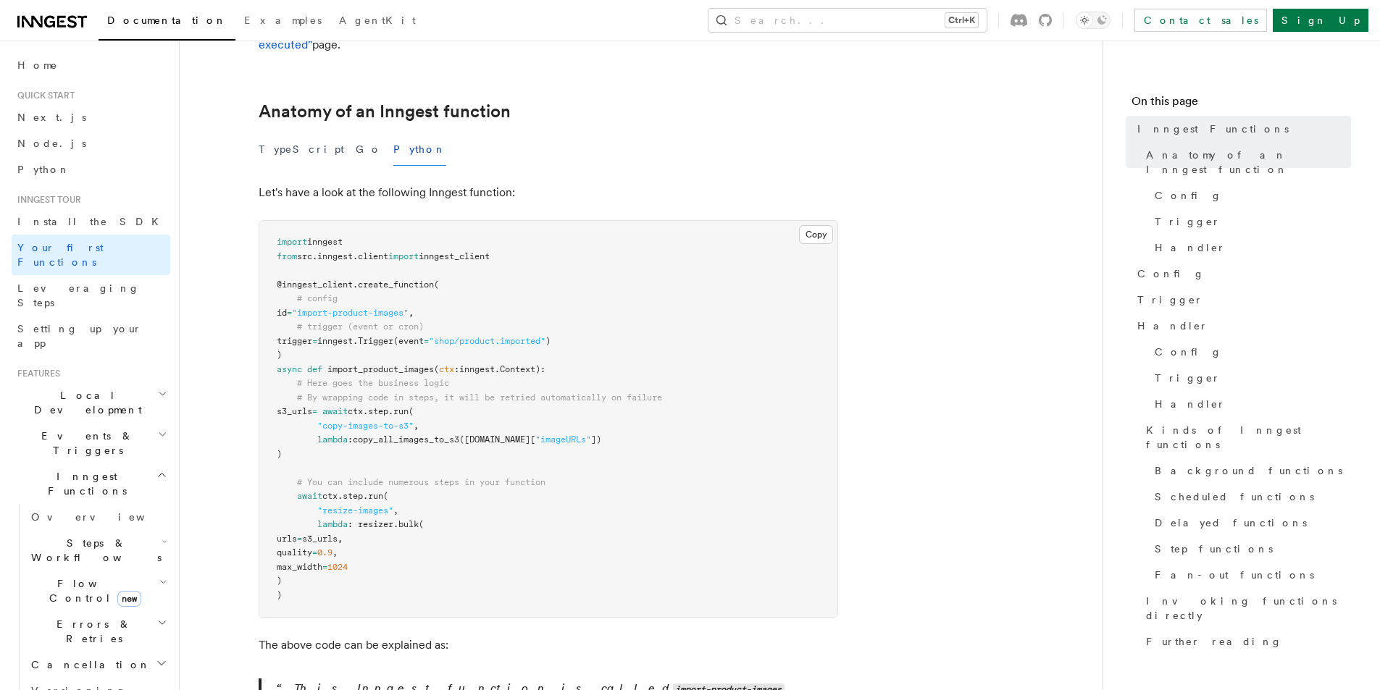
click at [393, 137] on button "Python" at bounding box center [419, 149] width 53 height 33
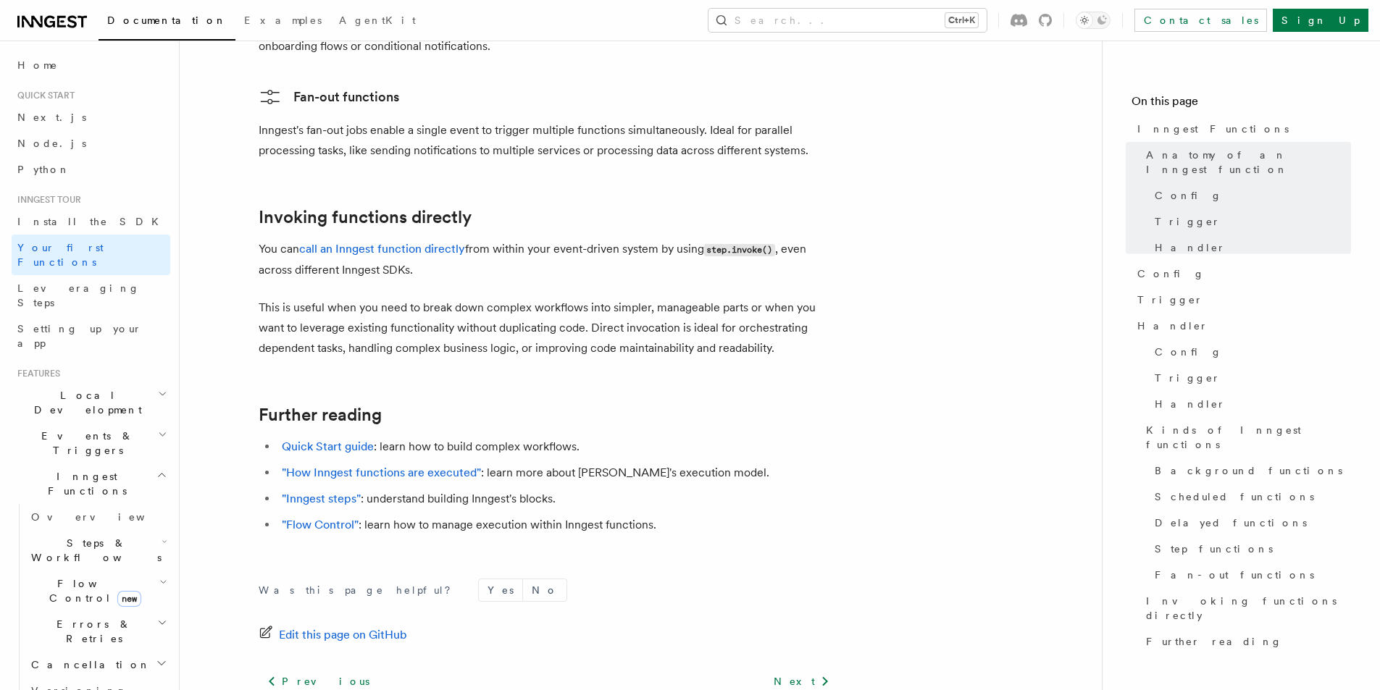
scroll to position [2897, 0]
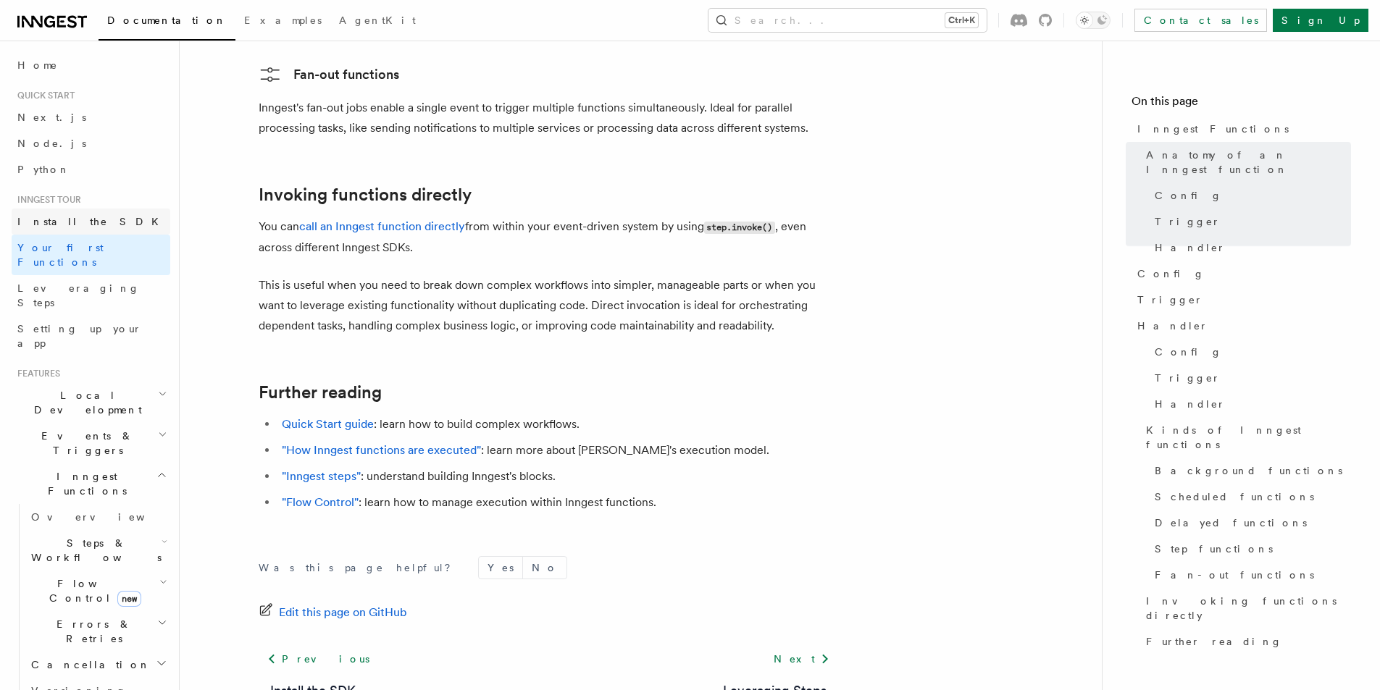
click at [114, 225] on link "Install the SDK" at bounding box center [91, 222] width 159 height 26
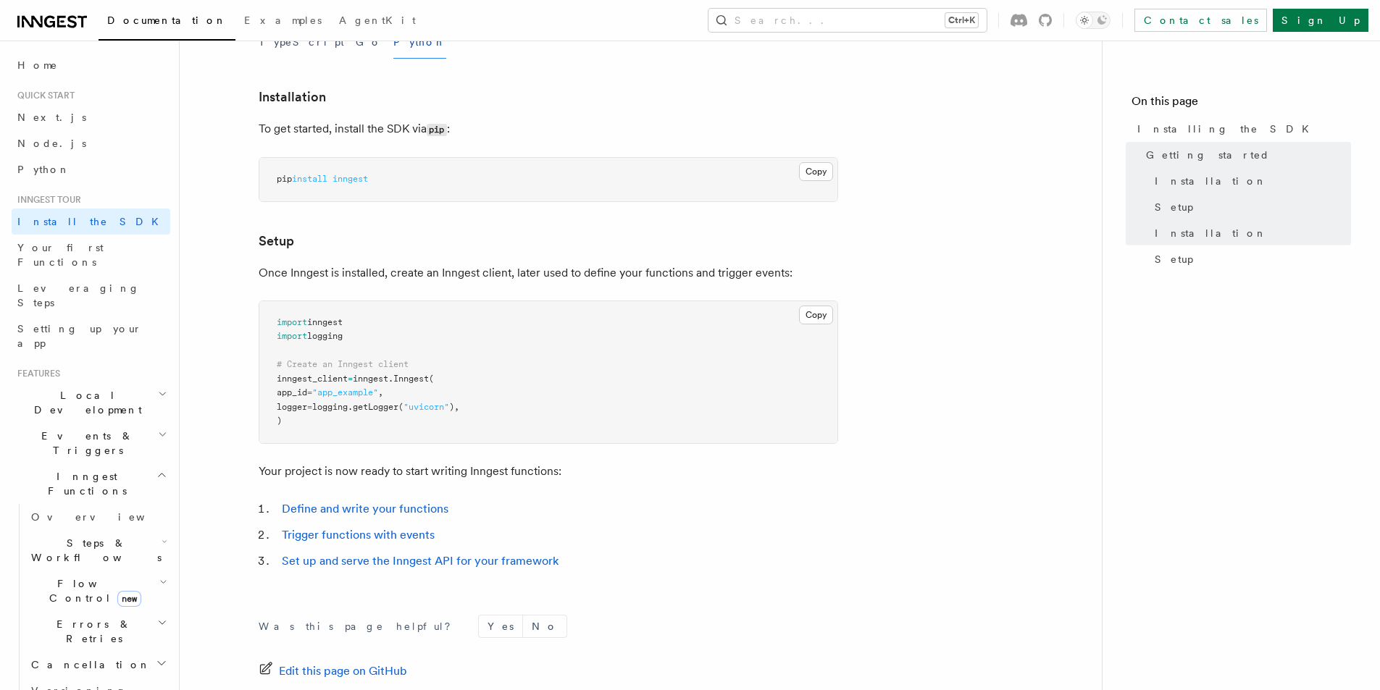
scroll to position [435, 0]
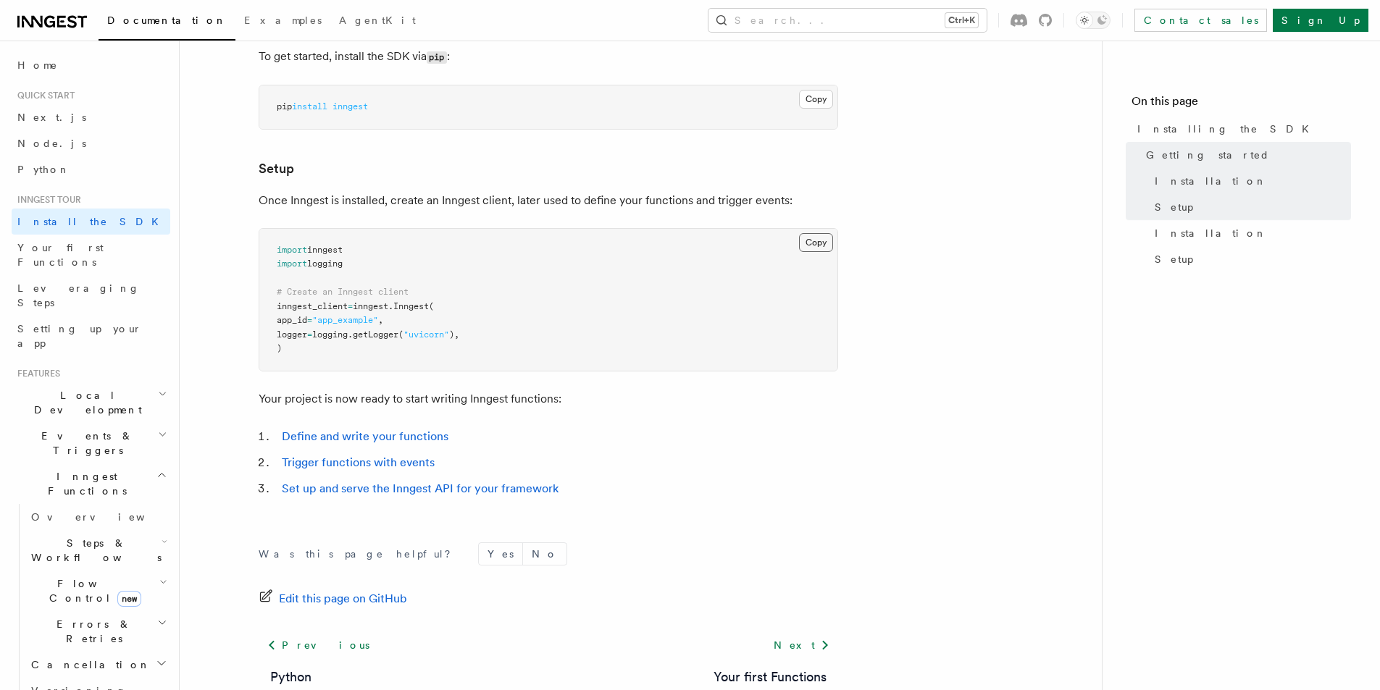
click at [803, 245] on button "Copy Copied" at bounding box center [816, 242] width 34 height 19
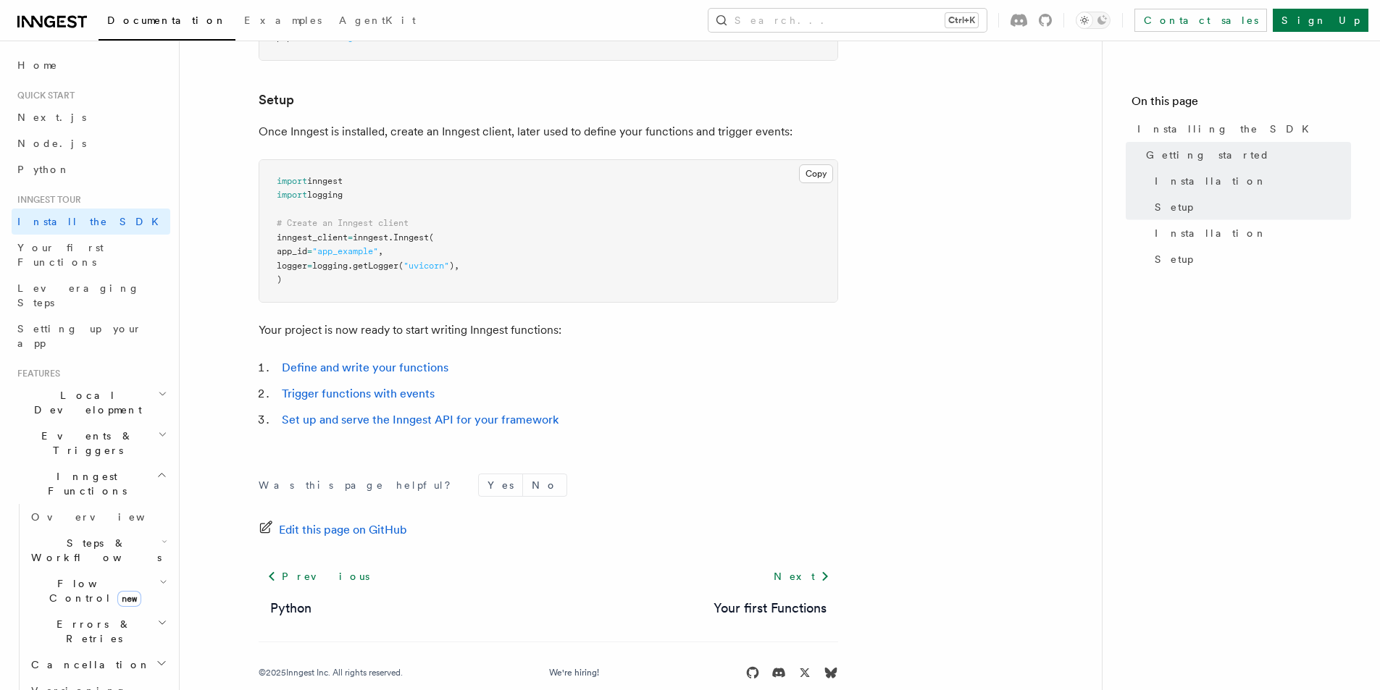
scroll to position [528, 0]
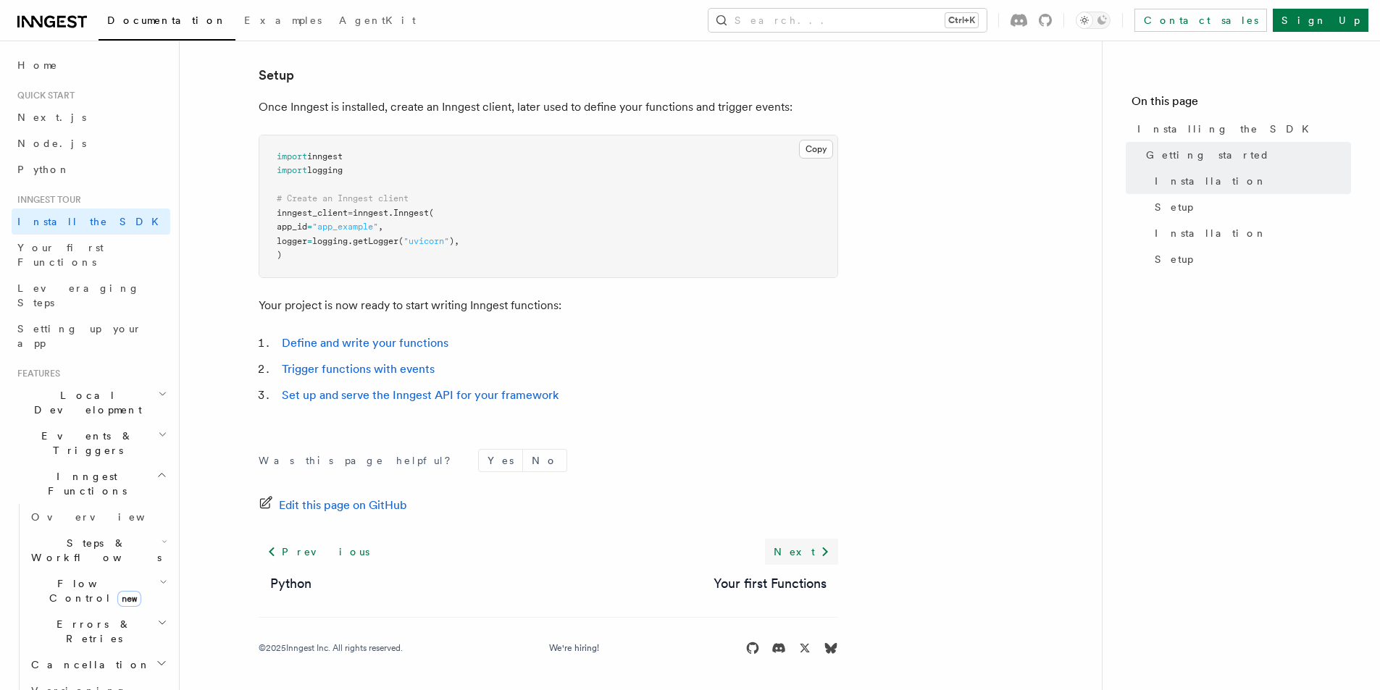
click at [810, 550] on link "Next" at bounding box center [801, 552] width 73 height 26
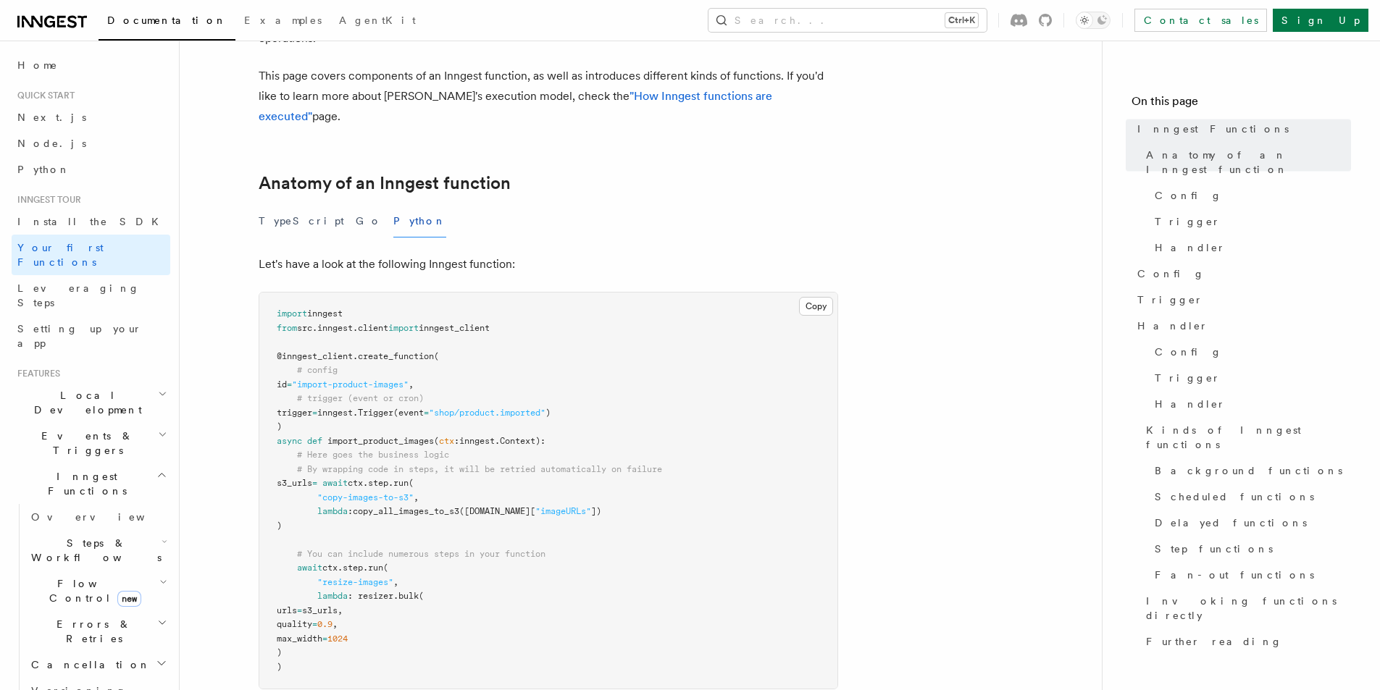
scroll to position [145, 0]
click at [809, 298] on button "Copy Copied" at bounding box center [816, 307] width 34 height 19
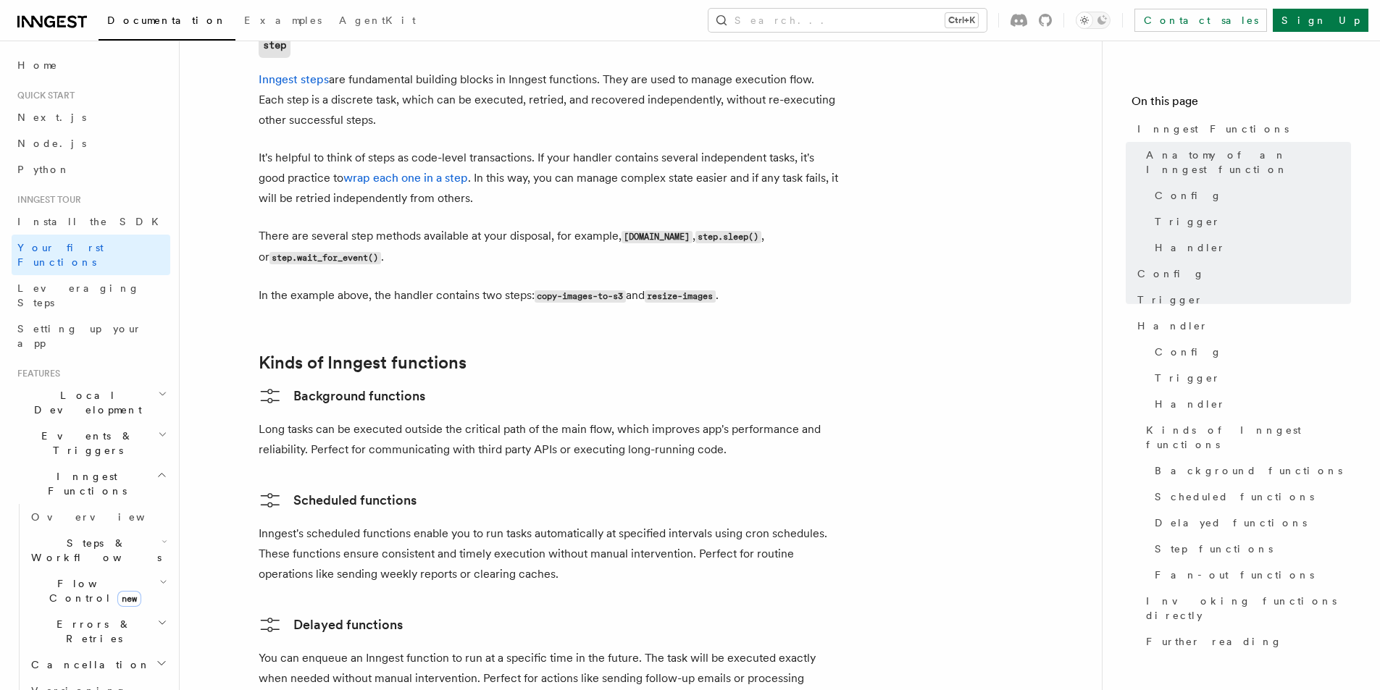
scroll to position [2100, 0]
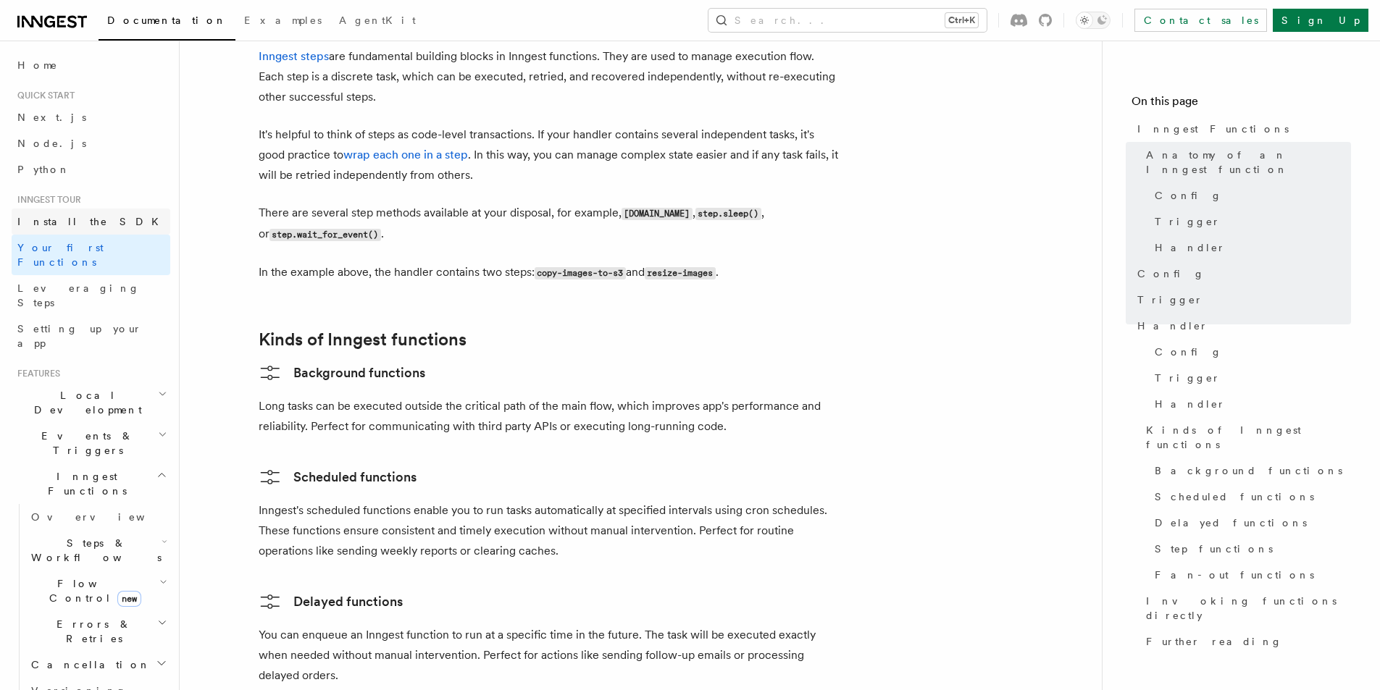
click at [70, 230] on link "Install the SDK" at bounding box center [91, 222] width 159 height 26
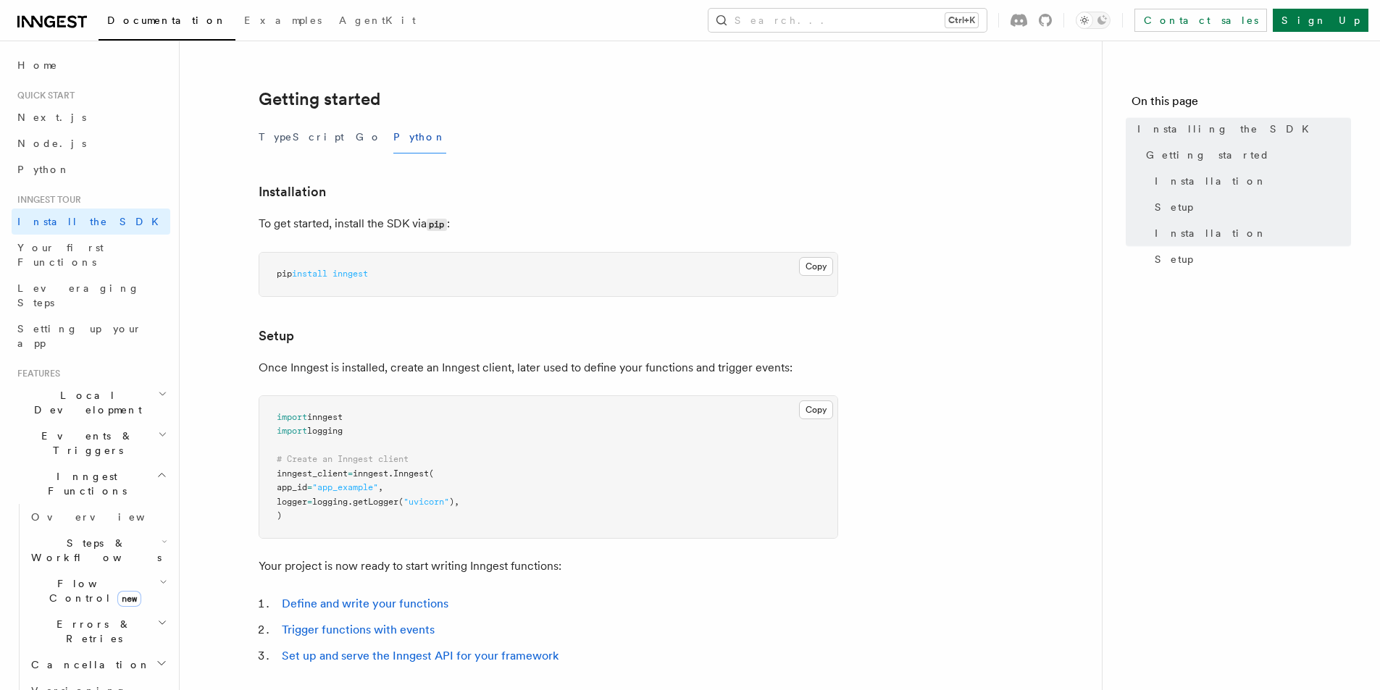
scroll to position [290, 0]
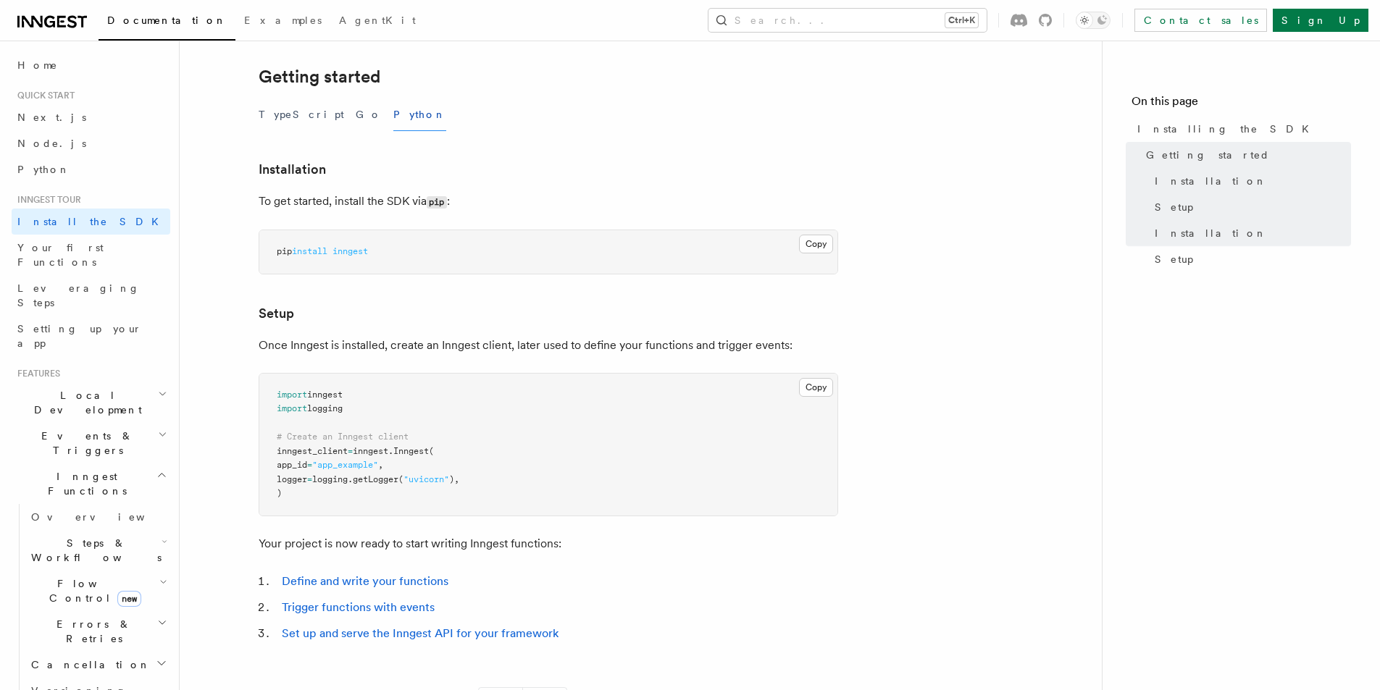
click at [422, 614] on li "Trigger functions with events" at bounding box center [557, 607] width 561 height 20
click at [419, 607] on link "Trigger functions with events" at bounding box center [358, 607] width 153 height 14
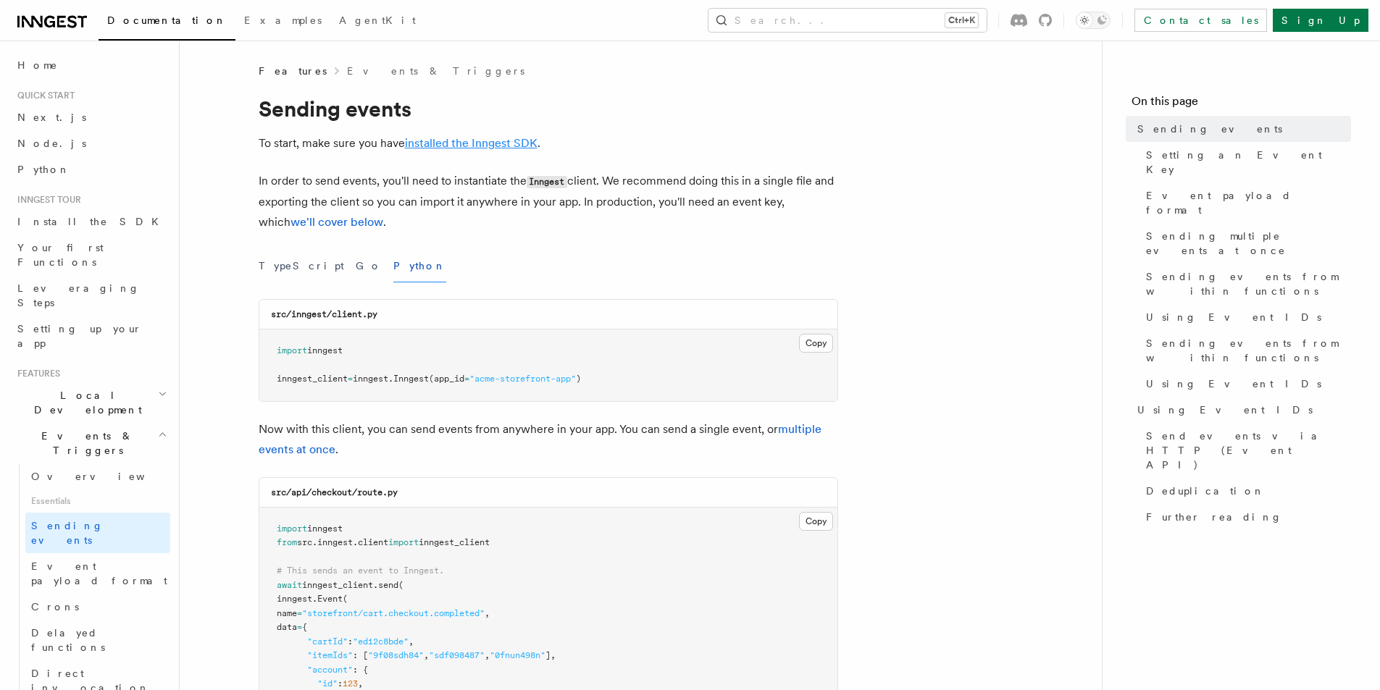
click at [457, 148] on link "installed the Inngest SDK" at bounding box center [471, 143] width 133 height 14
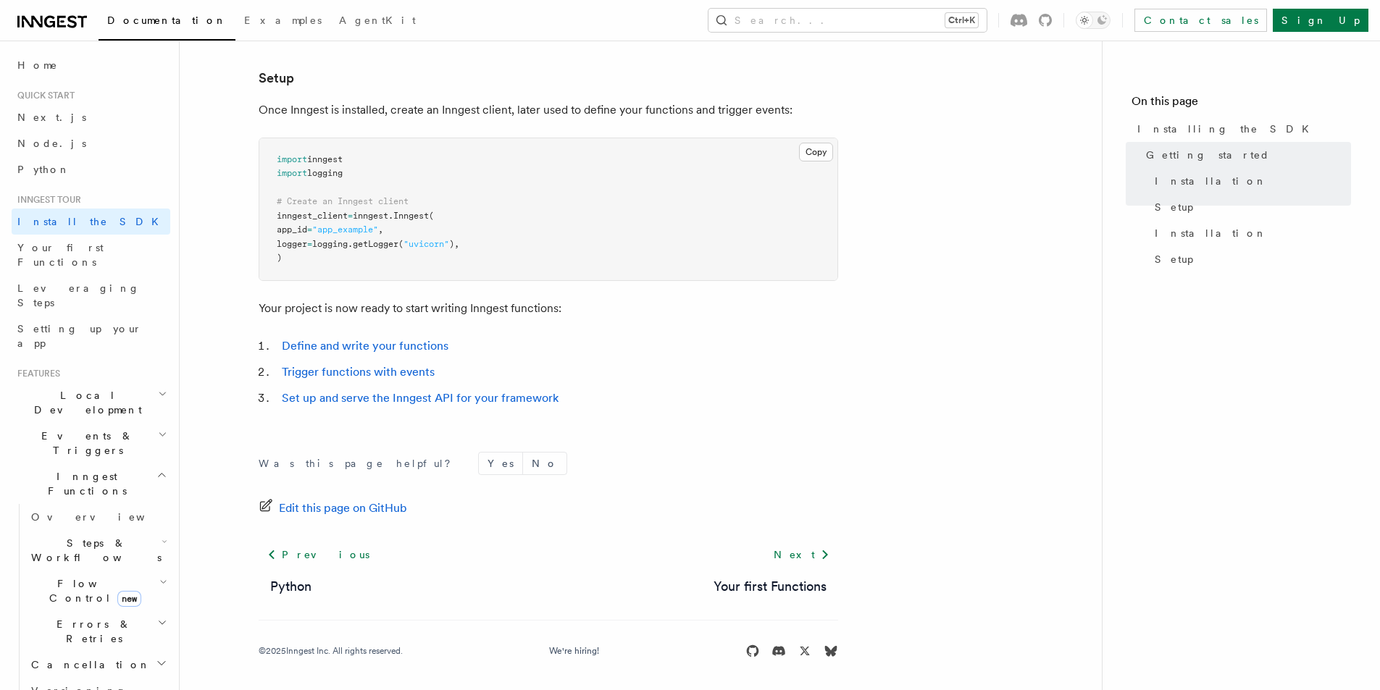
scroll to position [528, 0]
click at [813, 545] on link "Next" at bounding box center [801, 552] width 73 height 26
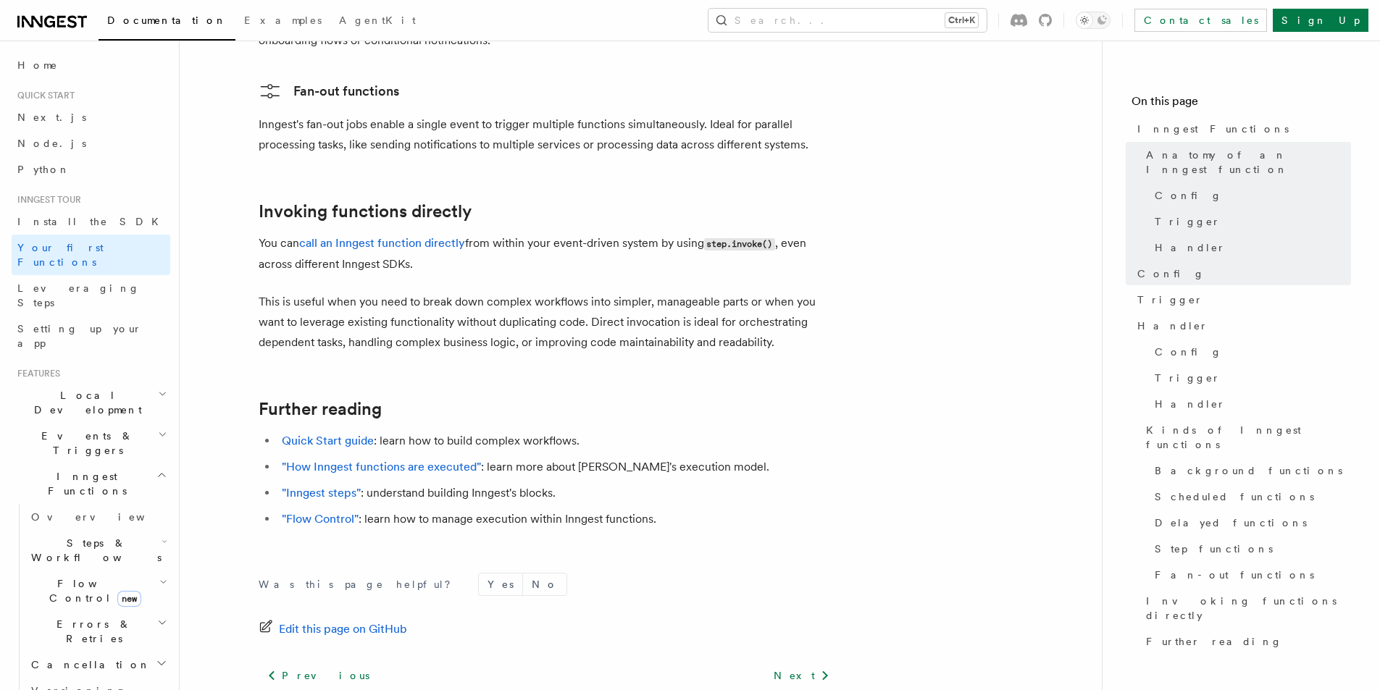
scroll to position [2897, 0]
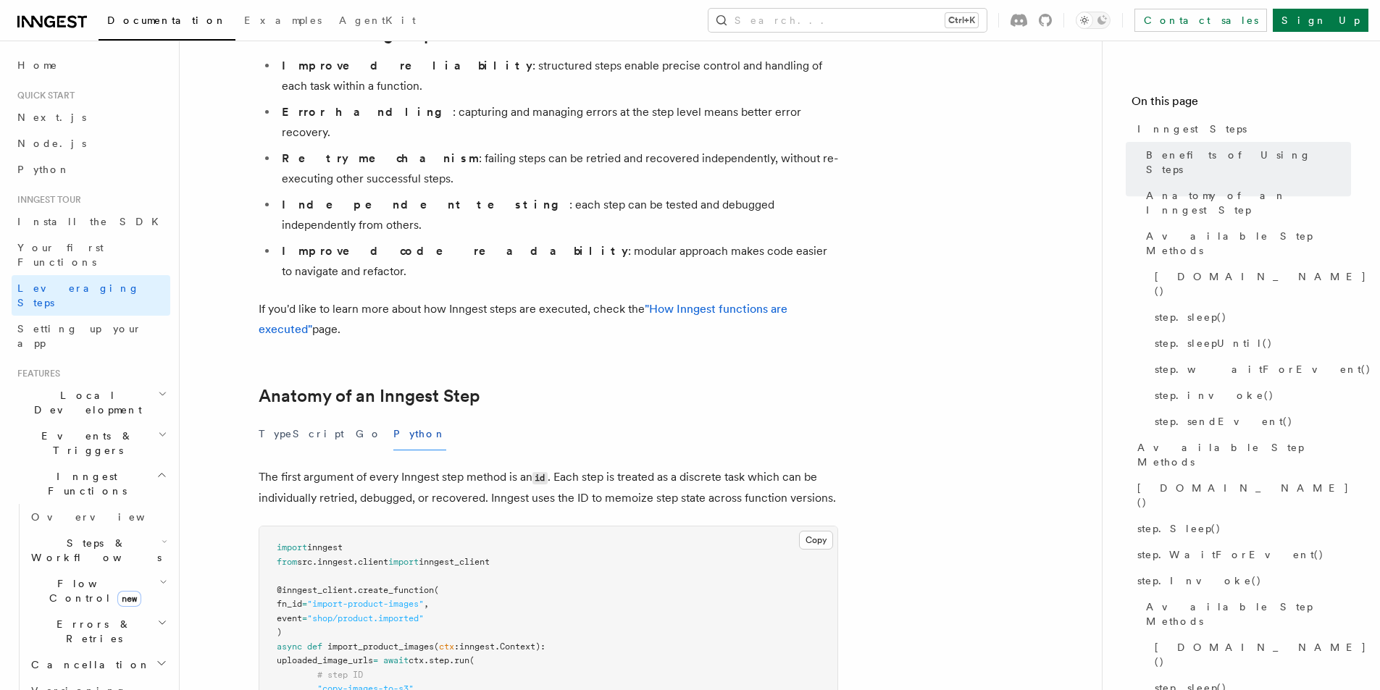
scroll to position [290, 0]
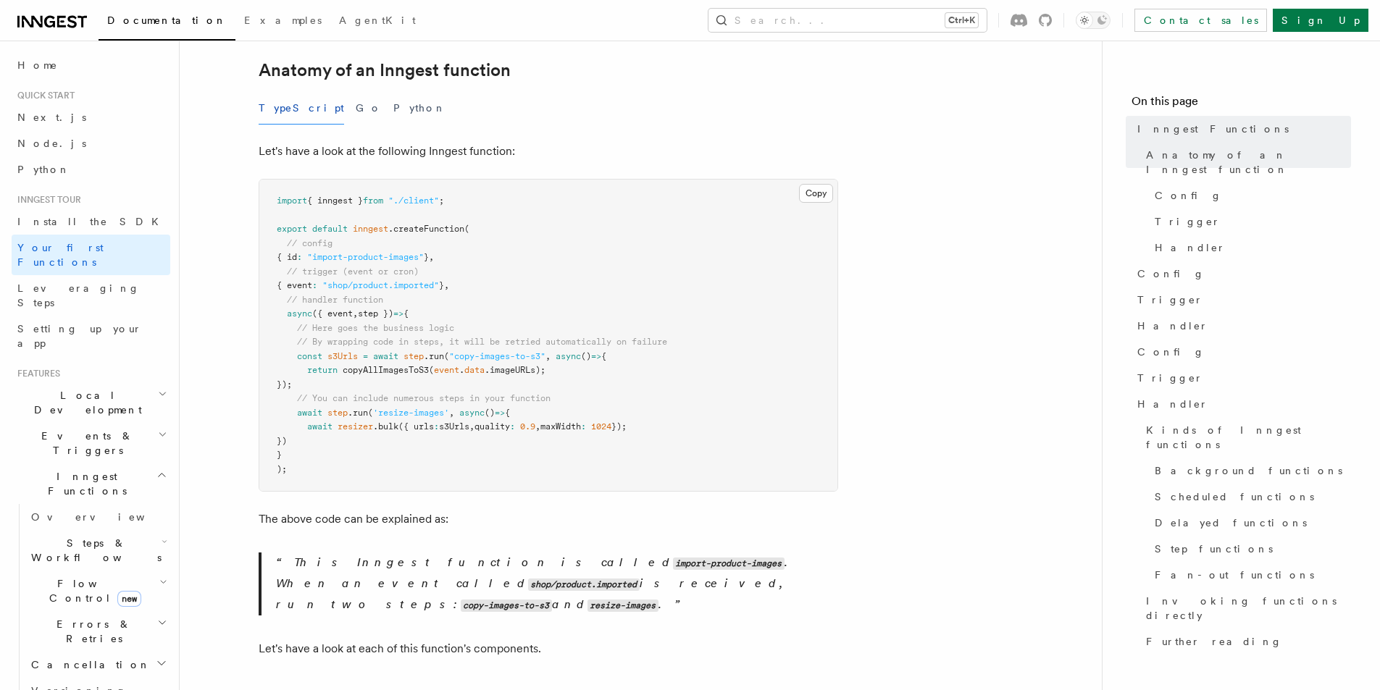
scroll to position [290, 0]
